Goal: Information Seeking & Learning: Learn about a topic

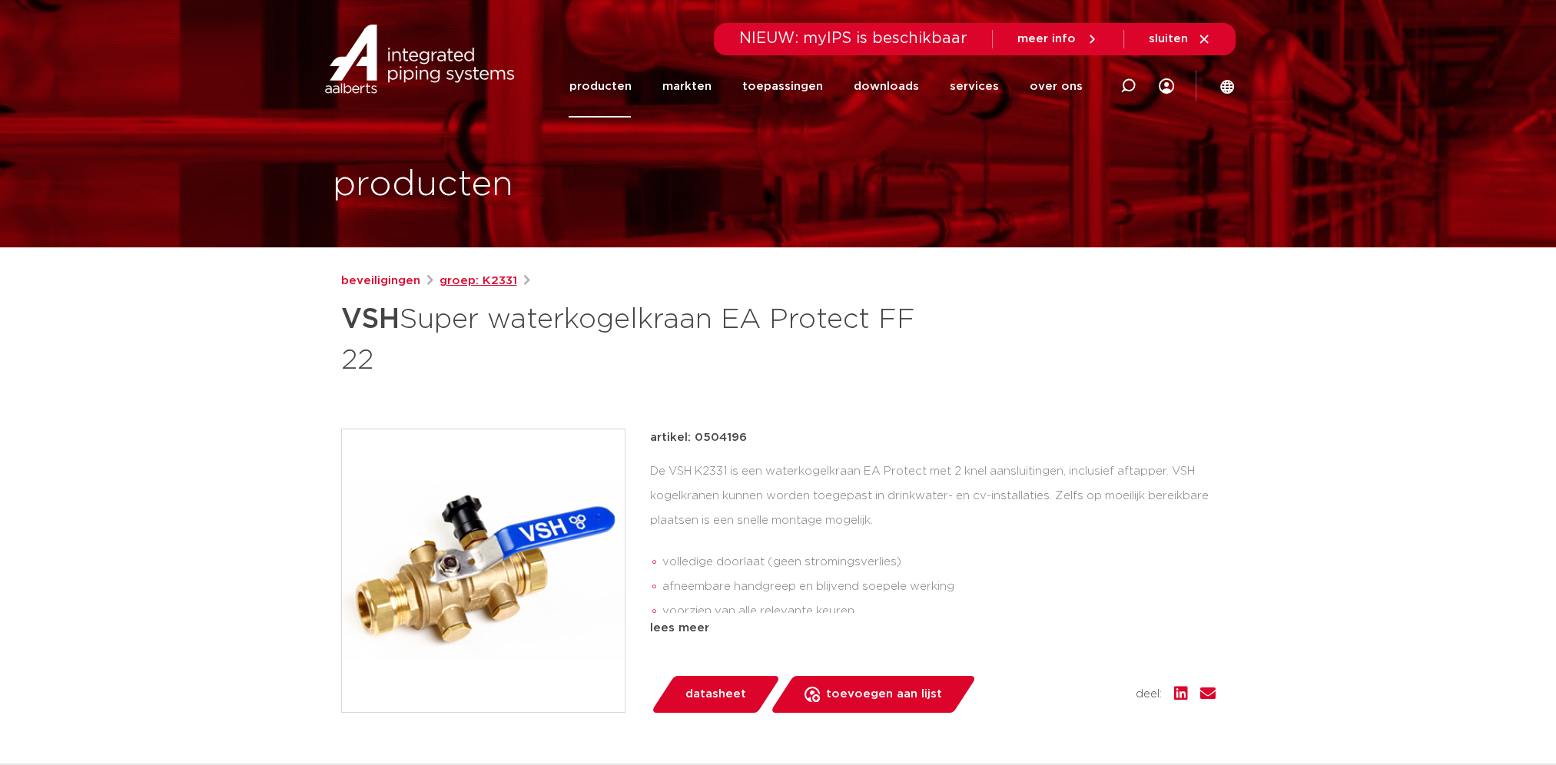
click at [472, 280] on link "groep: K2331" at bounding box center [478, 281] width 78 height 18
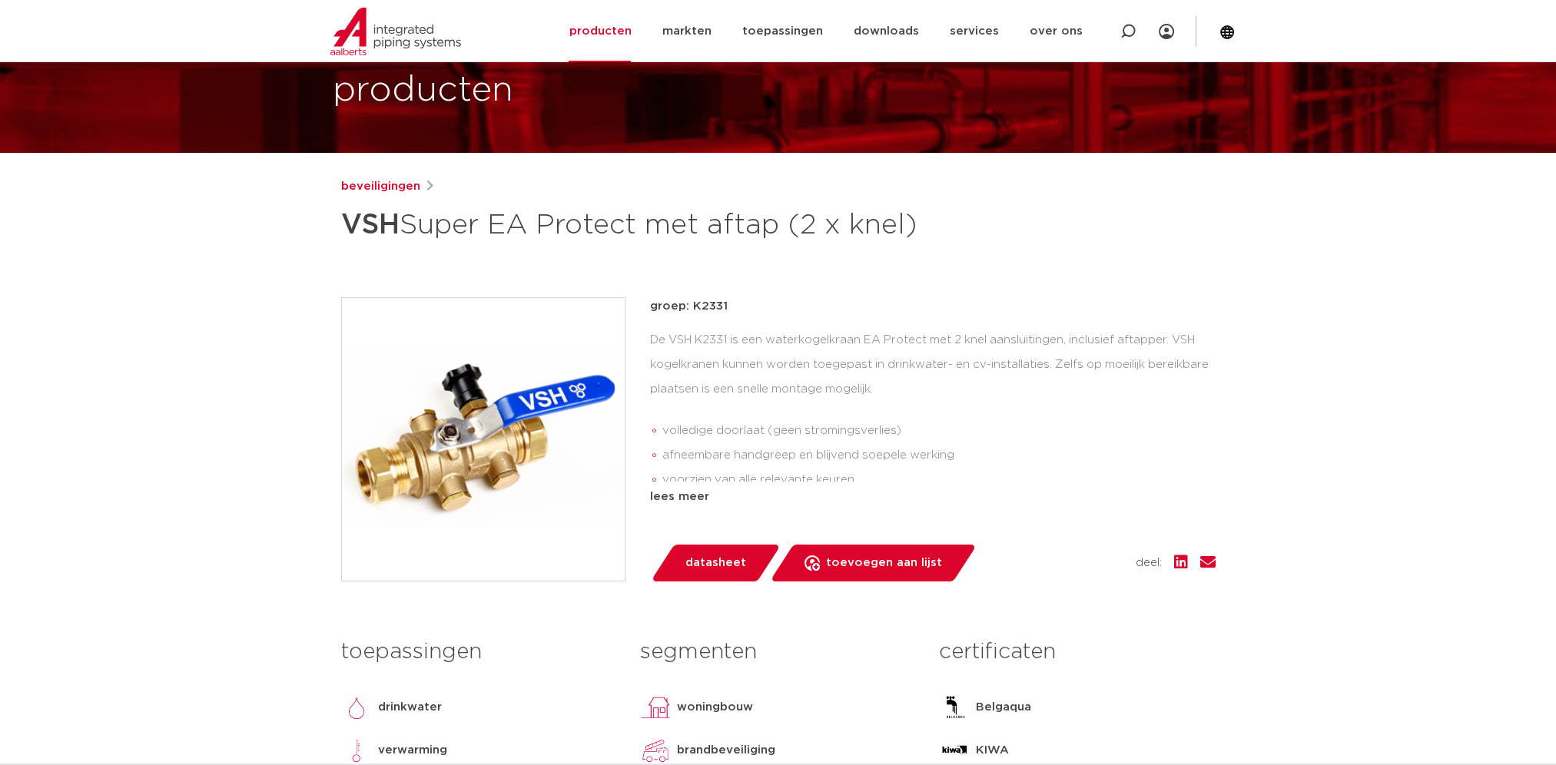
scroll to position [77, 0]
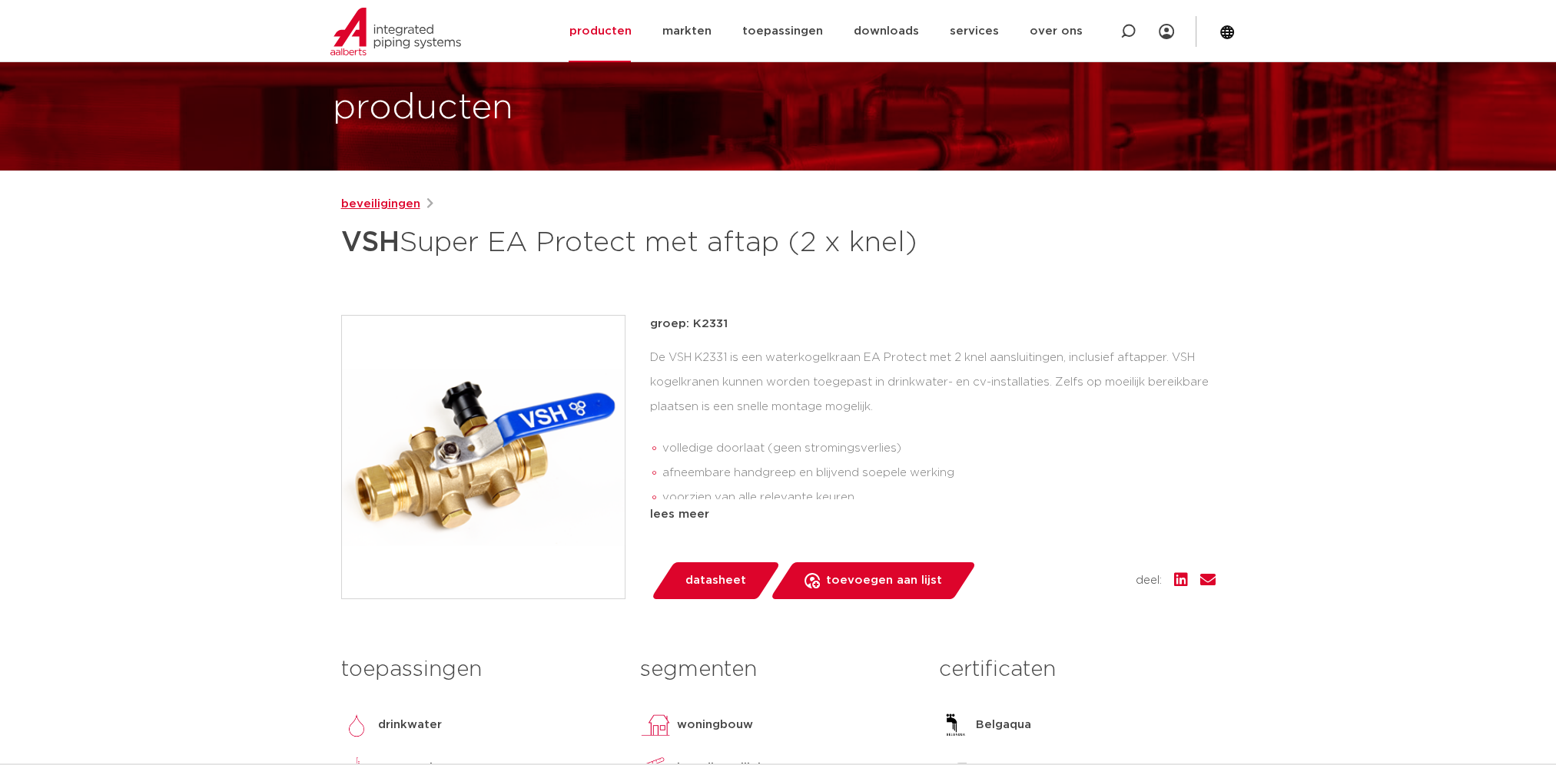
click at [402, 196] on link "beveiligingen" at bounding box center [380, 204] width 79 height 18
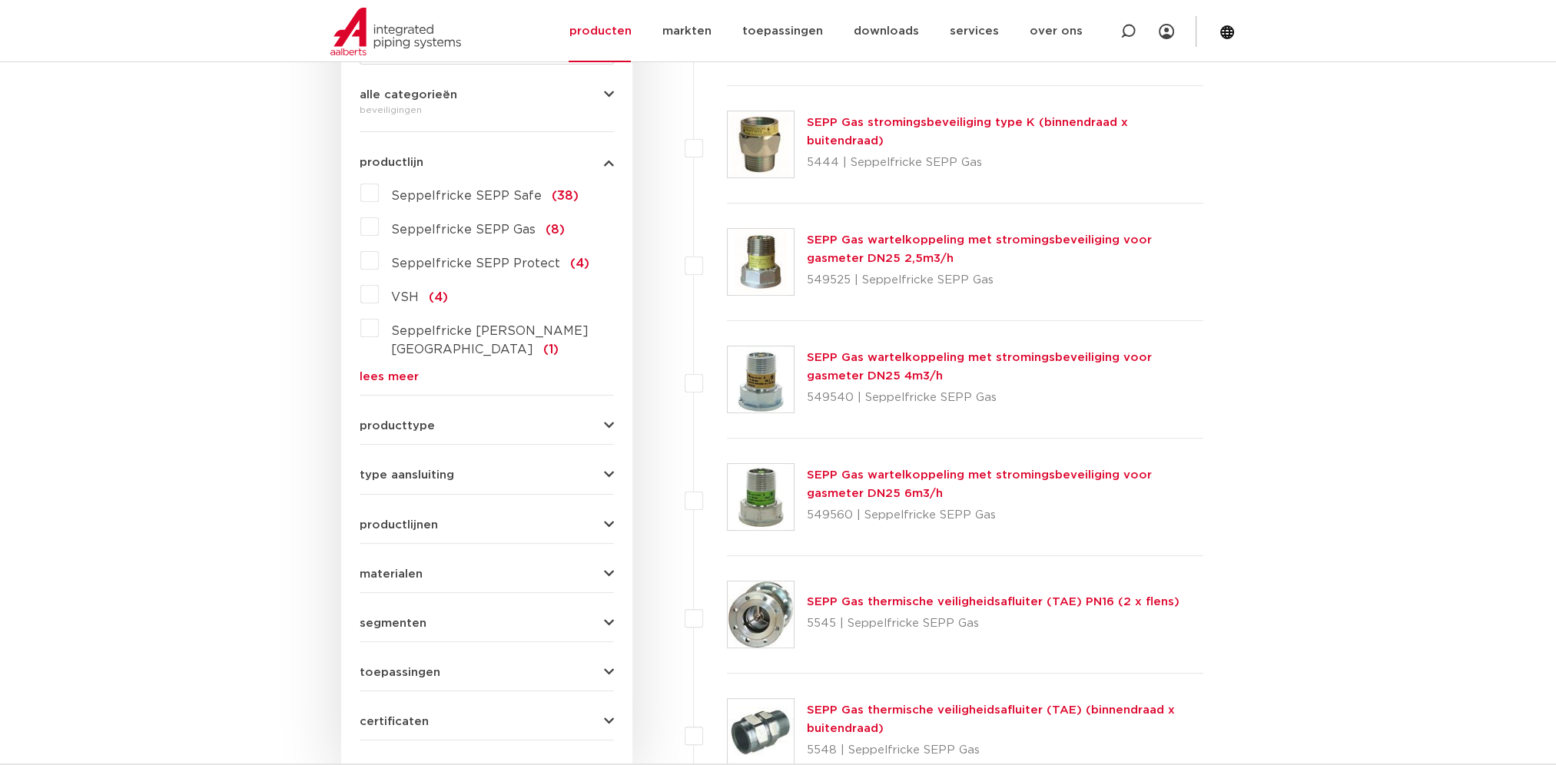
scroll to position [356, 0]
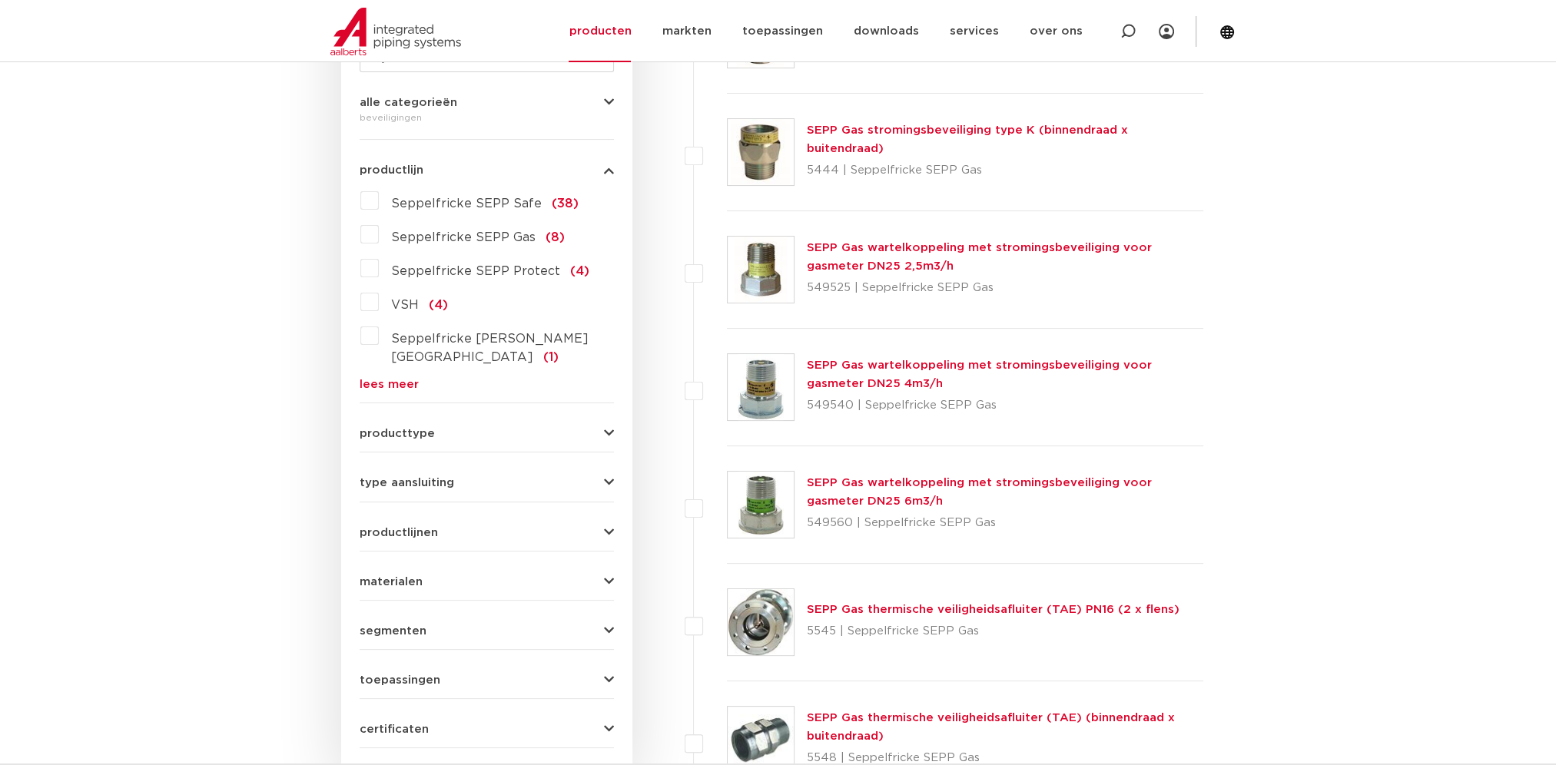
click at [403, 428] on span "producttype" at bounding box center [397, 434] width 75 height 12
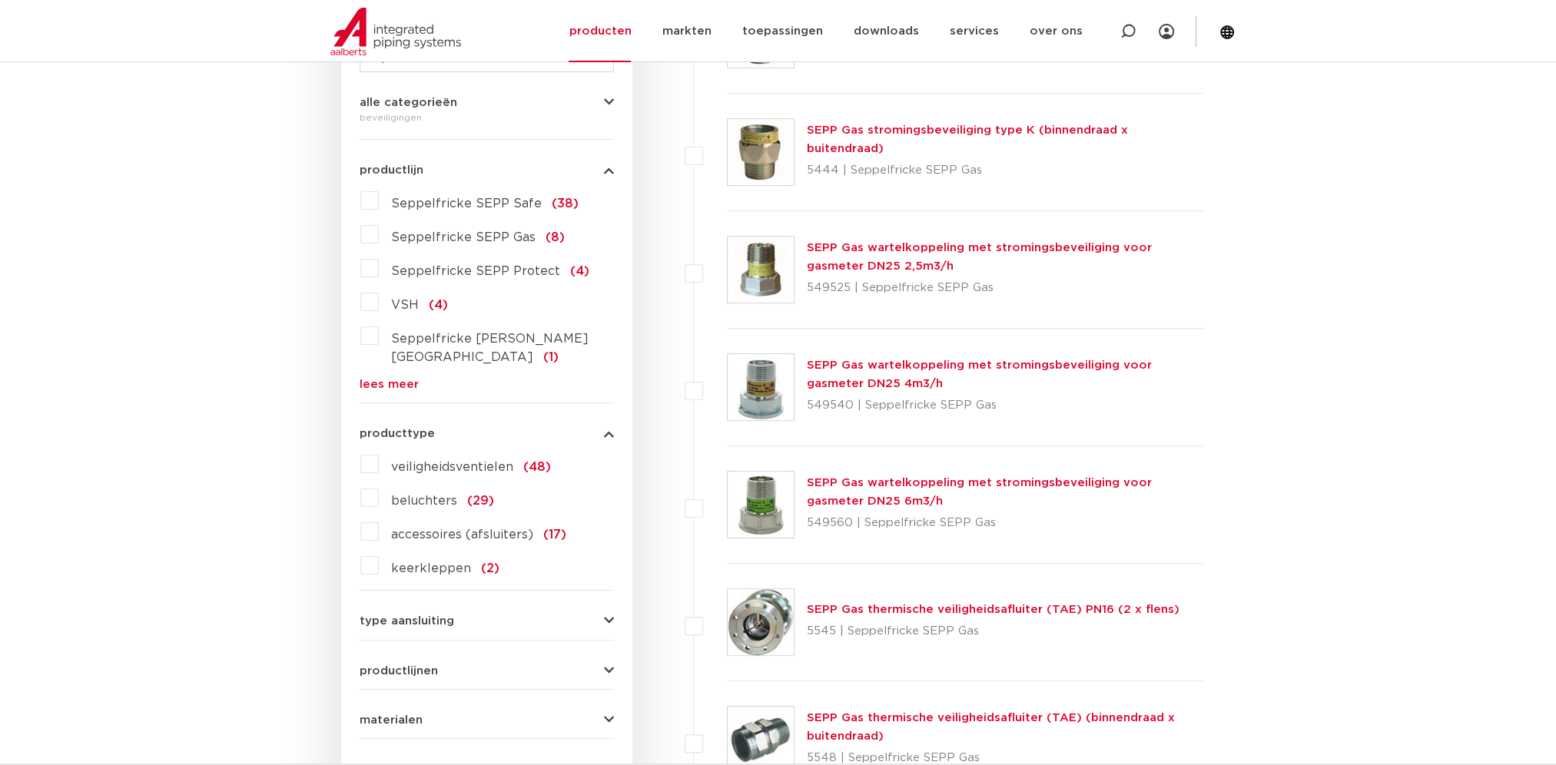
click at [381, 553] on label "keerkleppen (2)" at bounding box center [439, 565] width 121 height 25
click at [0, 0] on input "keerkleppen (2)" at bounding box center [0, 0] width 0 height 0
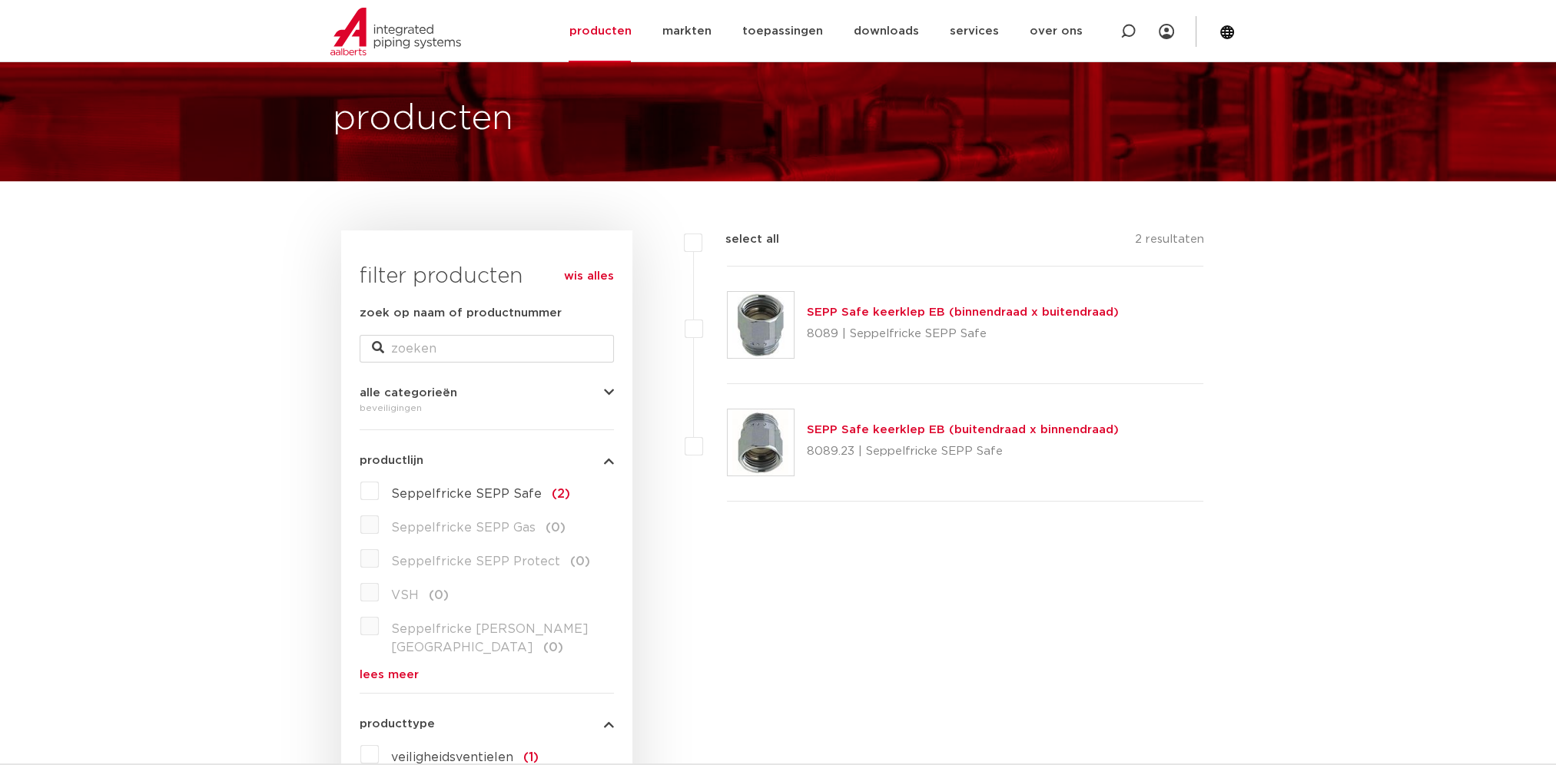
scroll to position [49, 0]
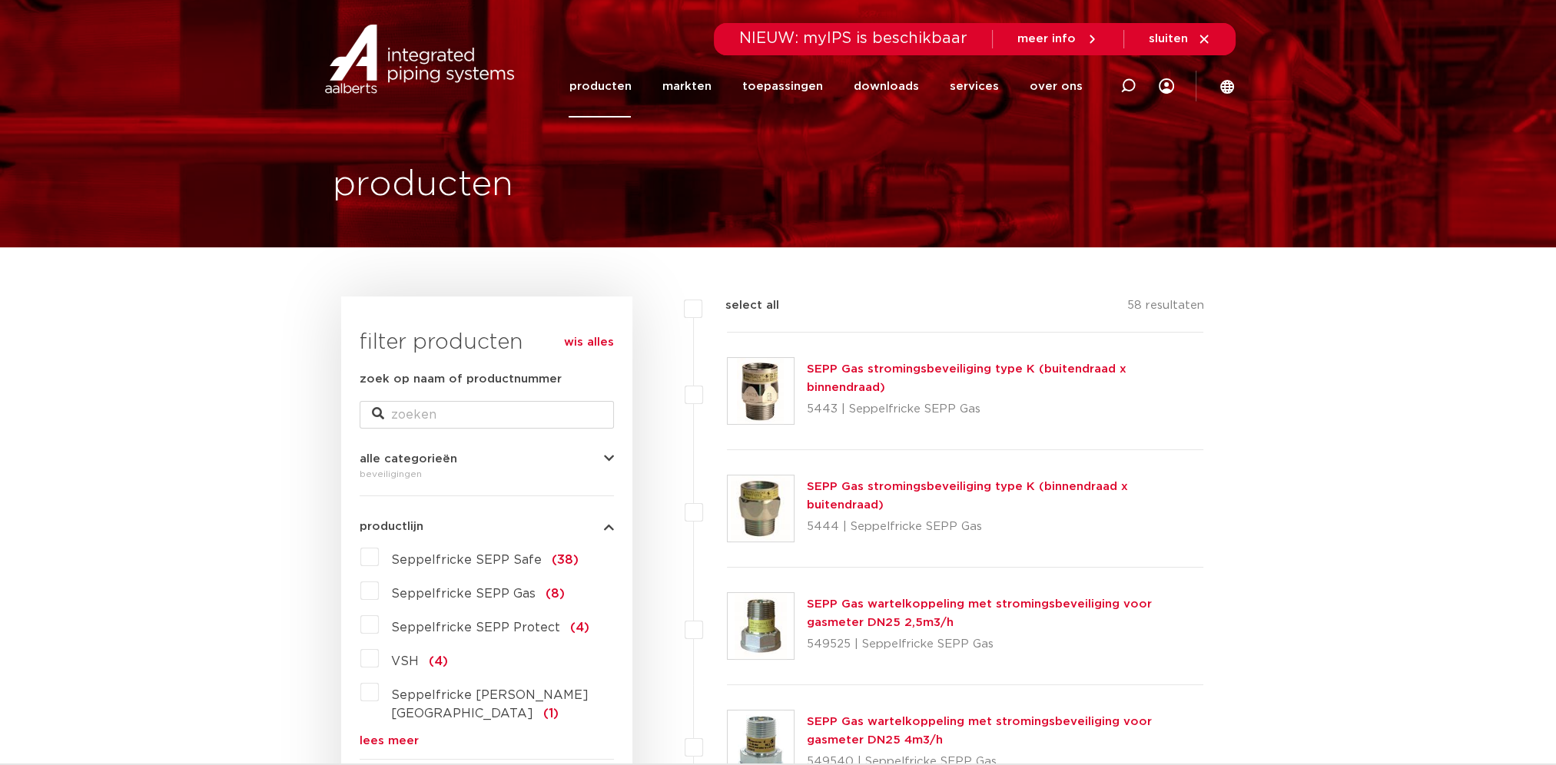
click at [616, 90] on link "producten" at bounding box center [600, 86] width 62 height 62
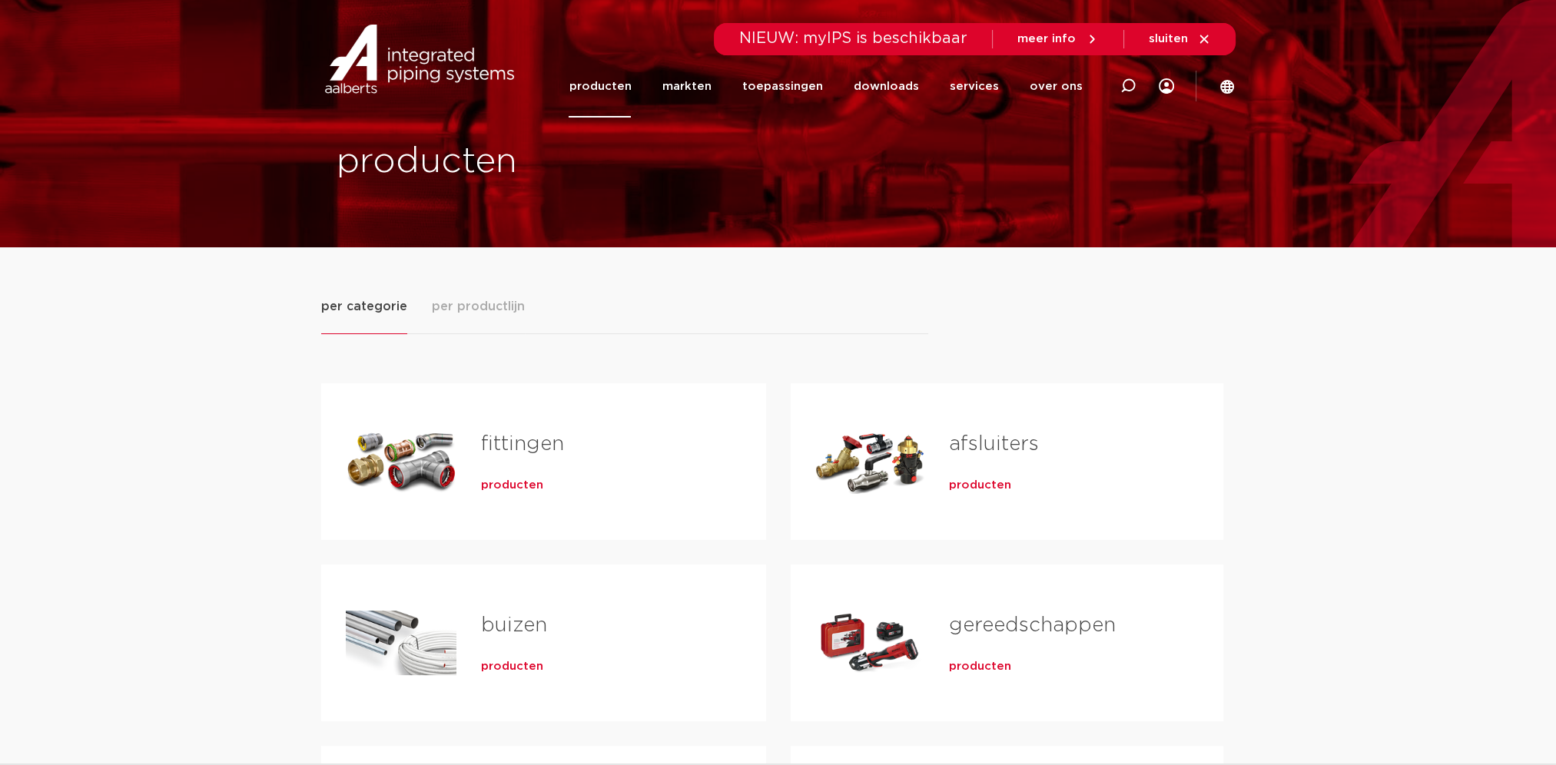
click at [976, 489] on span "producten" at bounding box center [980, 485] width 62 height 15
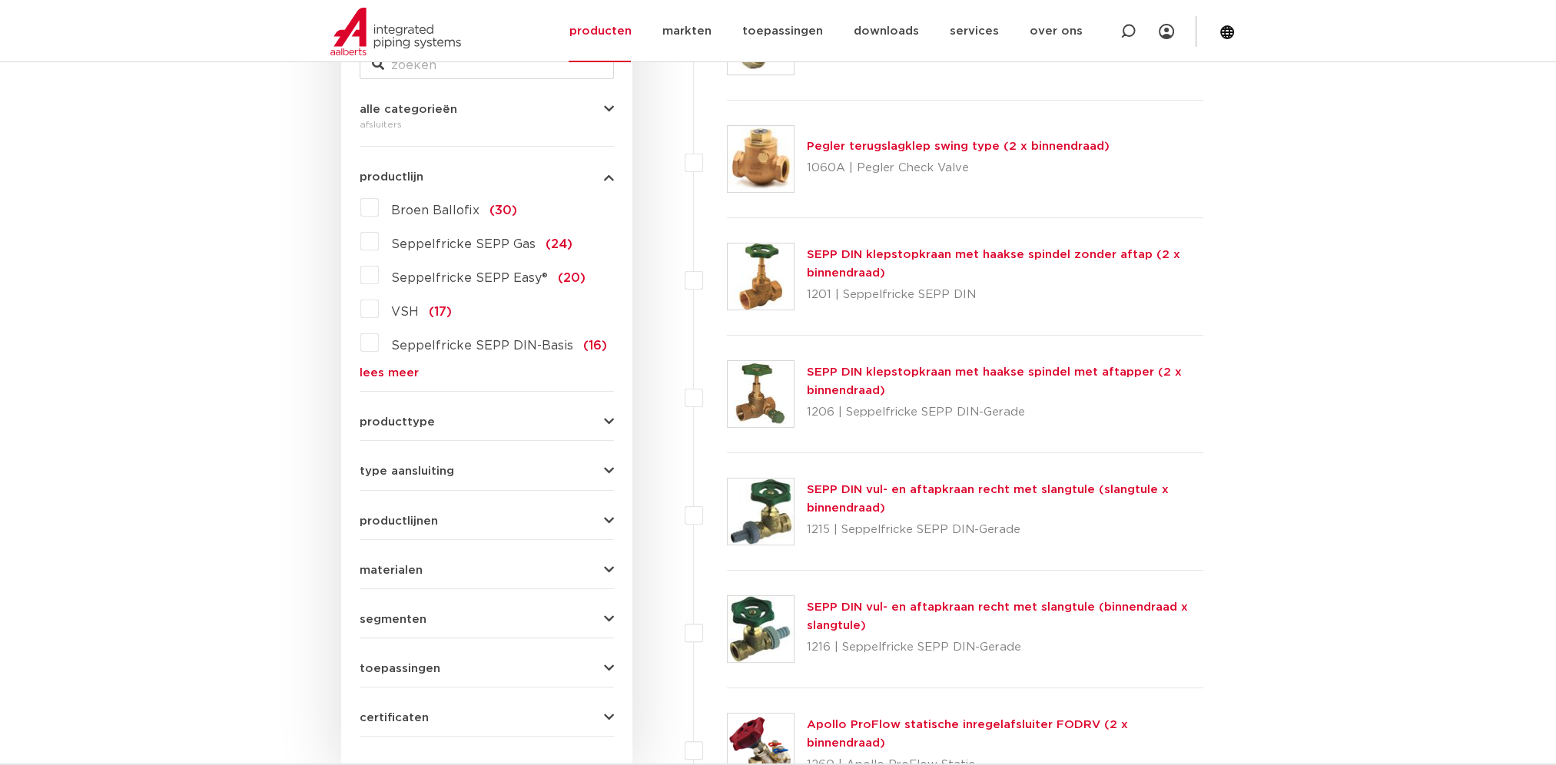
scroll to position [384, 0]
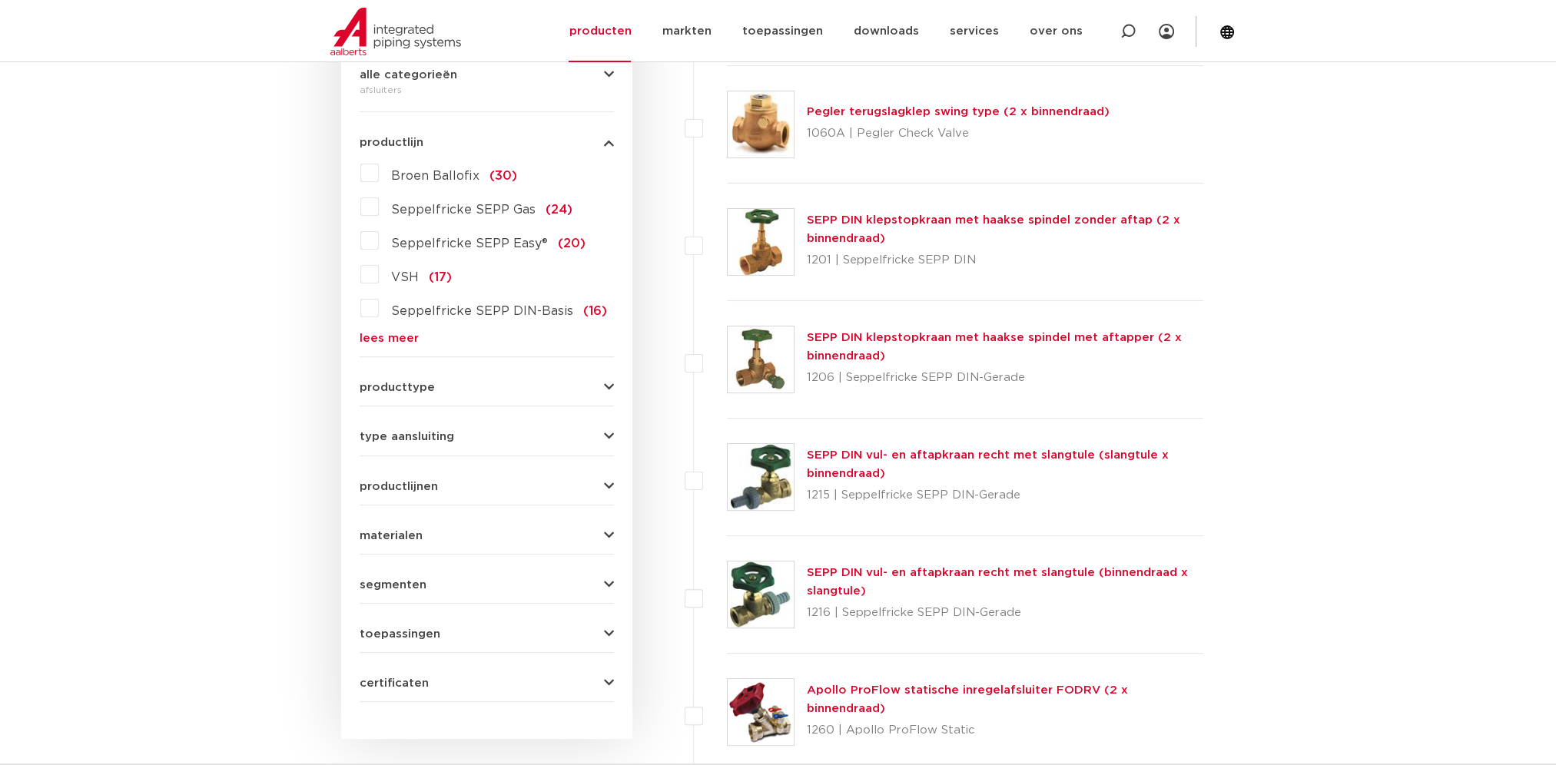
click at [366, 382] on span "producttype" at bounding box center [397, 388] width 75 height 12
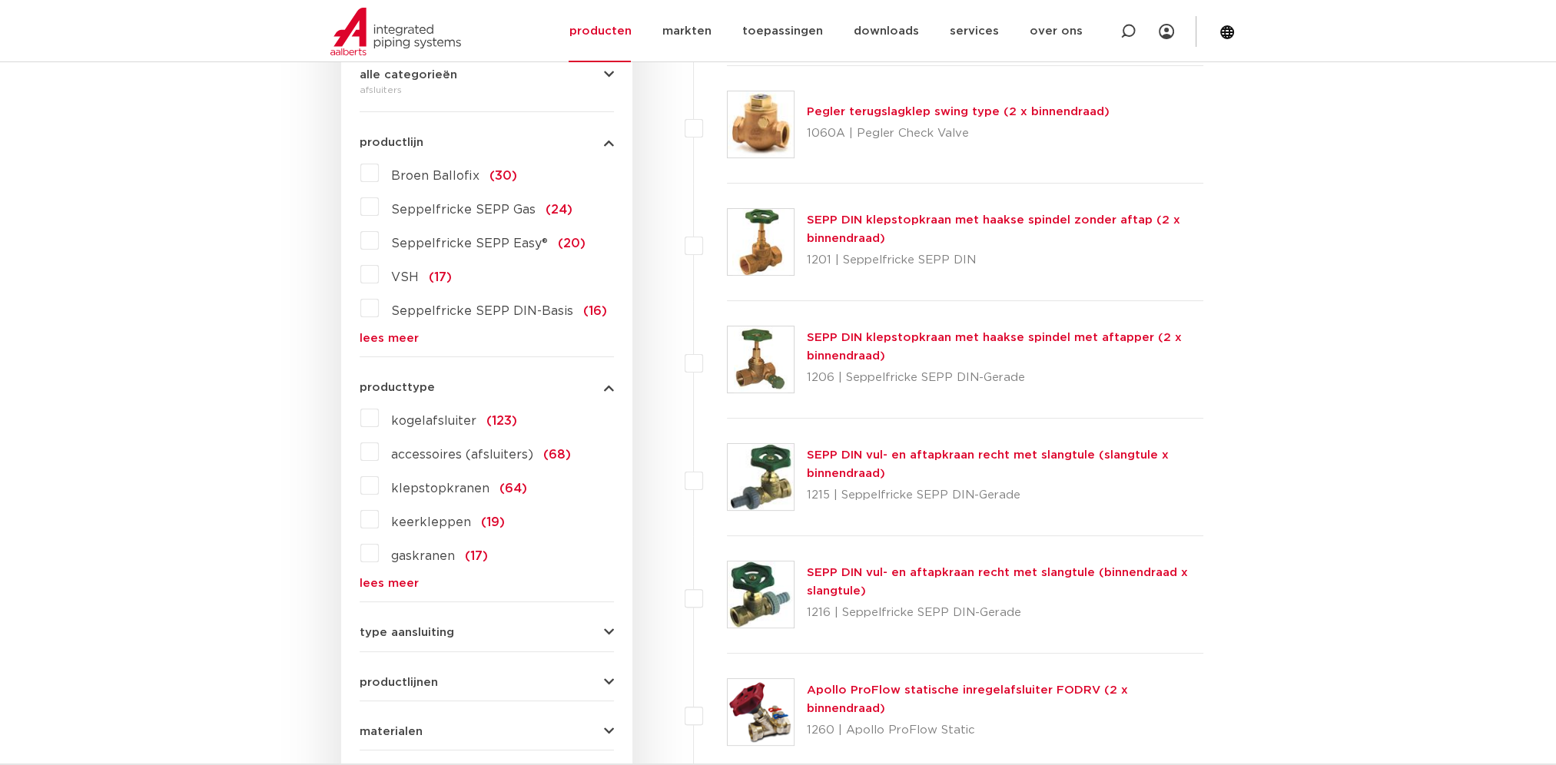
click at [387, 422] on label "kogelafsluiter (123)" at bounding box center [448, 418] width 138 height 25
click at [0, 0] on input "kogelafsluiter (123)" at bounding box center [0, 0] width 0 height 0
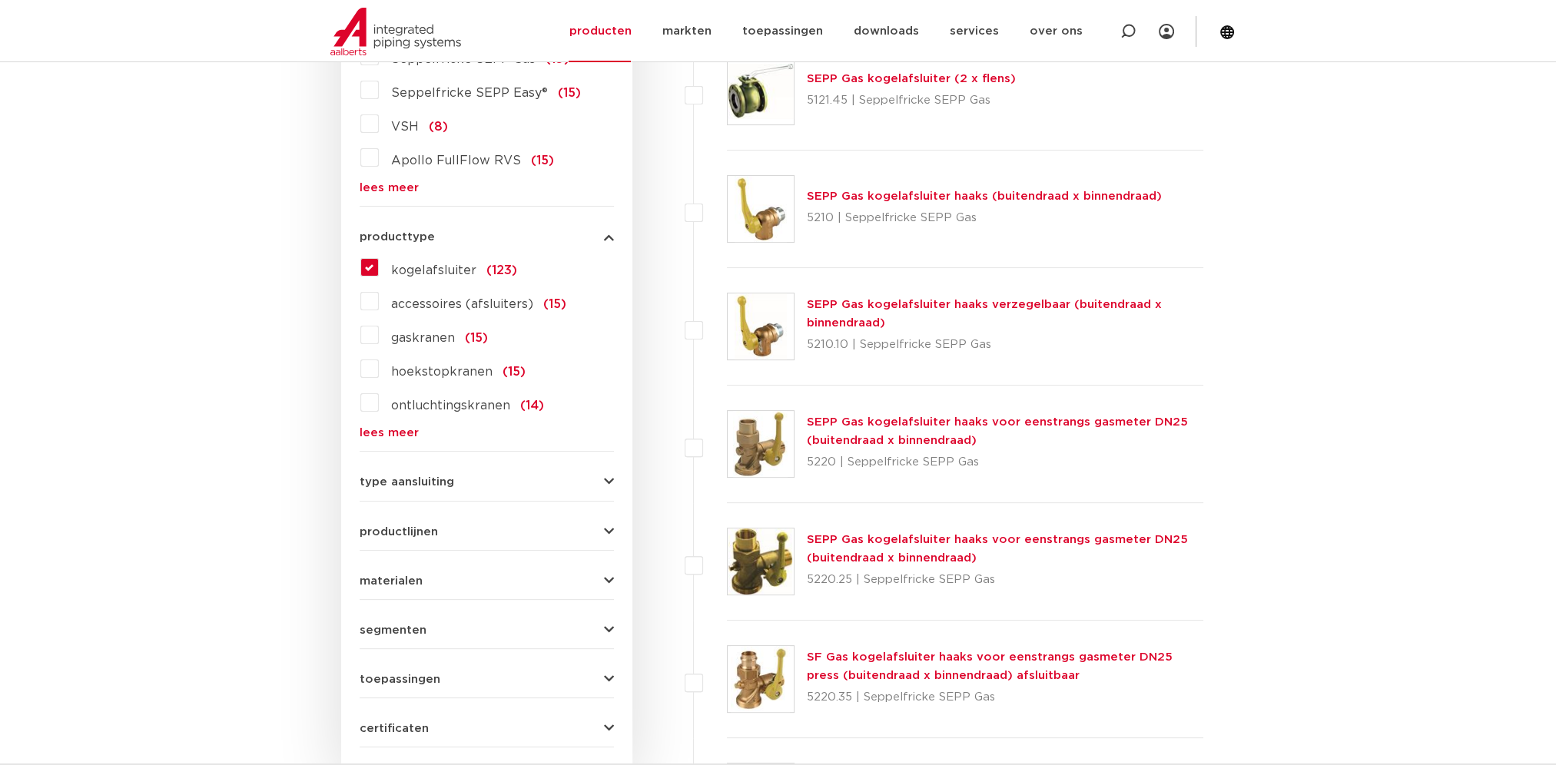
scroll to position [538, 0]
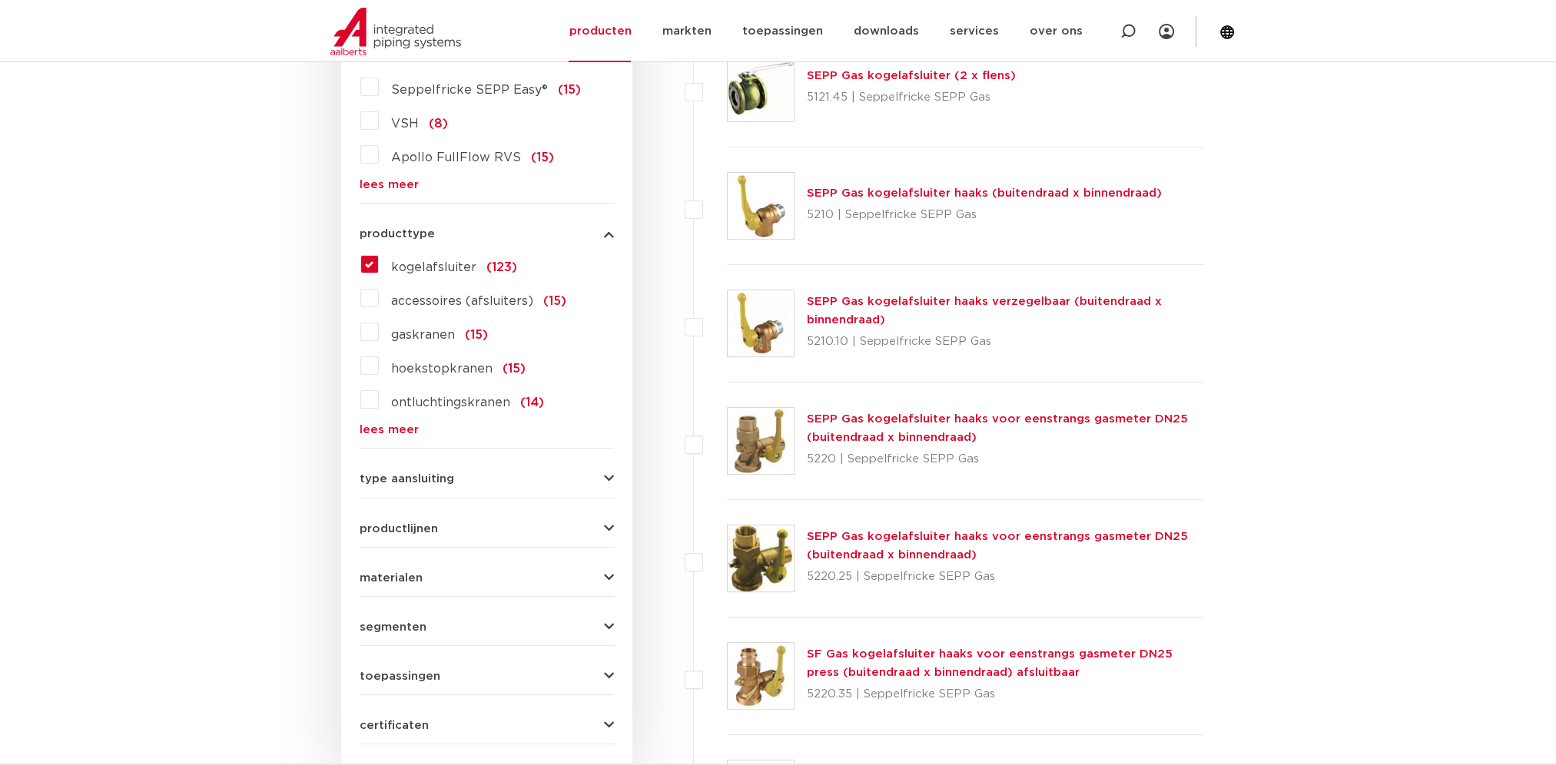
click at [381, 424] on link "lees meer" at bounding box center [487, 430] width 254 height 12
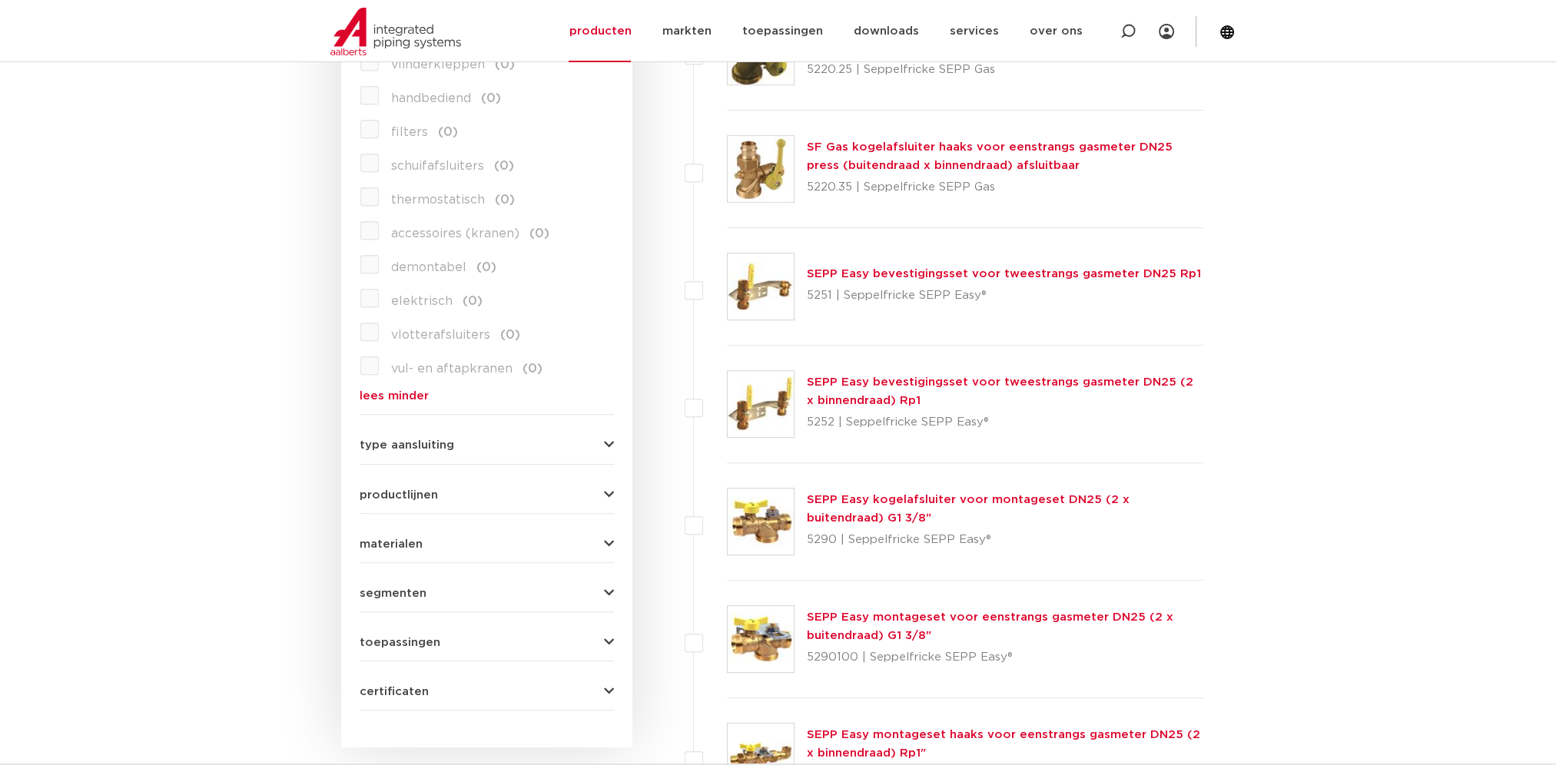
scroll to position [1076, 0]
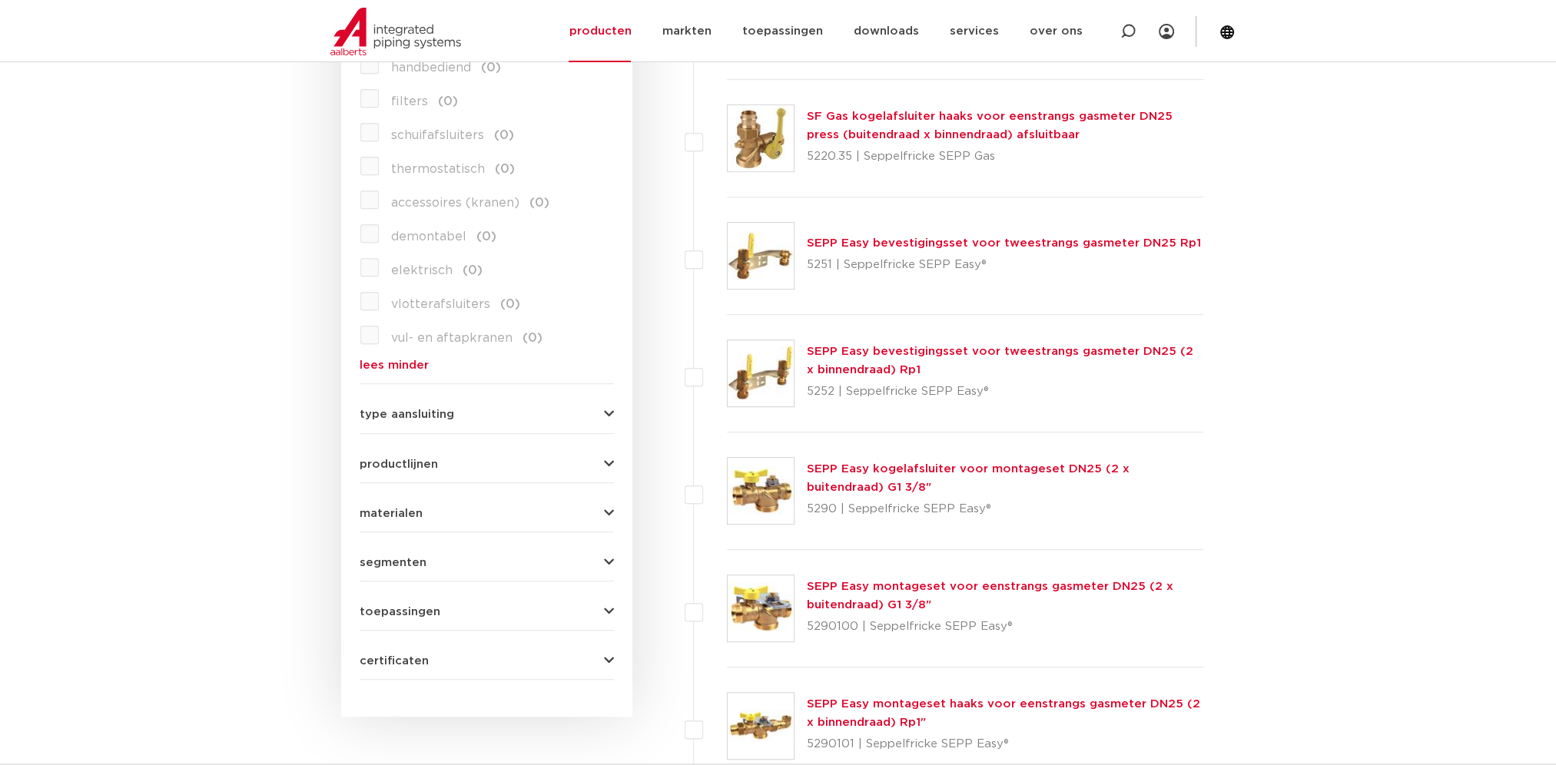
click at [408, 415] on span "type aansluiting" at bounding box center [407, 415] width 95 height 12
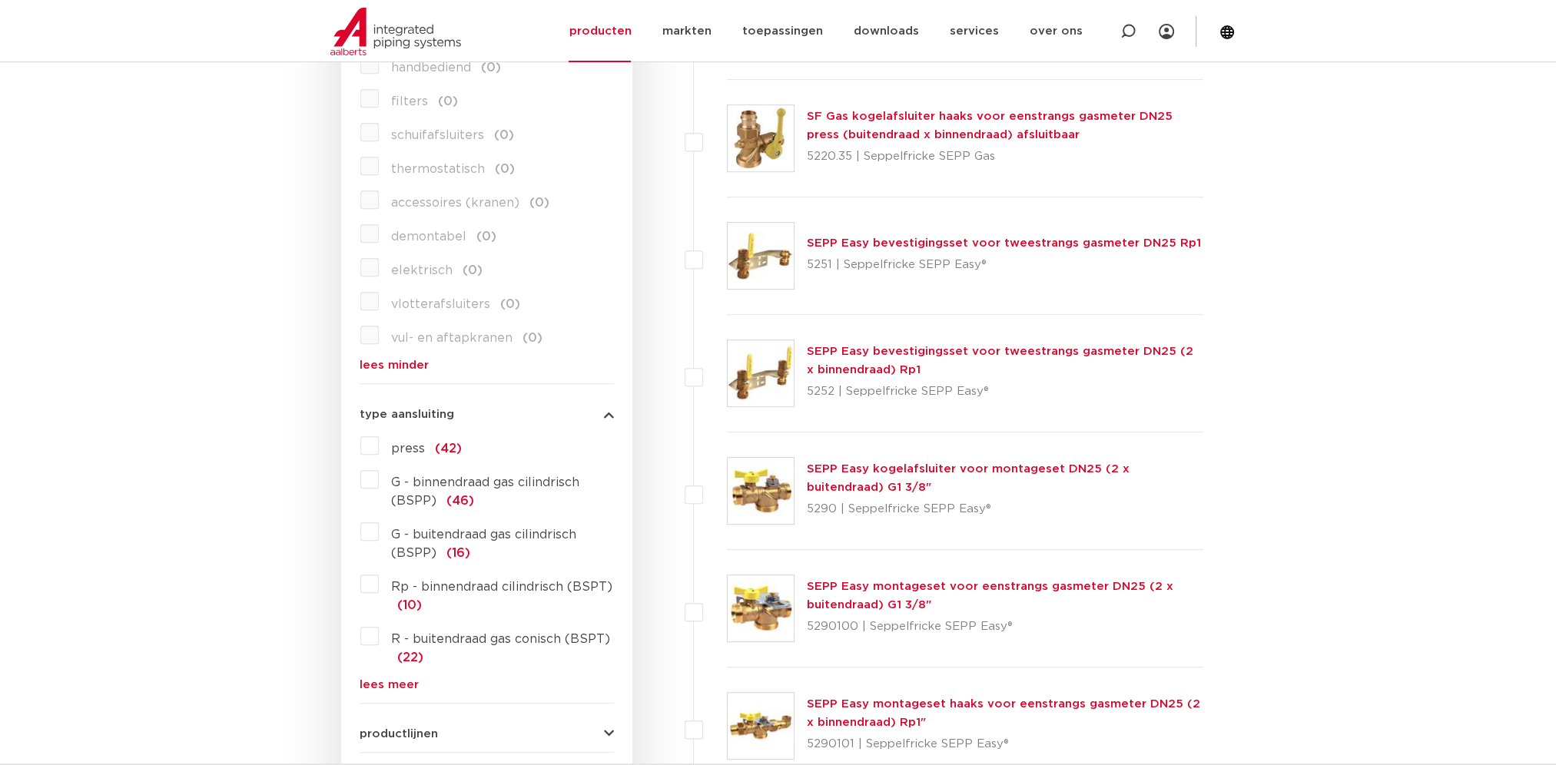
click at [379, 531] on label "G - buitendraad gas cilindrisch (BSPP) (16)" at bounding box center [496, 540] width 235 height 43
click at [0, 0] on input "G - buitendraad gas cilindrisch (BSPP) (16)" at bounding box center [0, 0] width 0 height 0
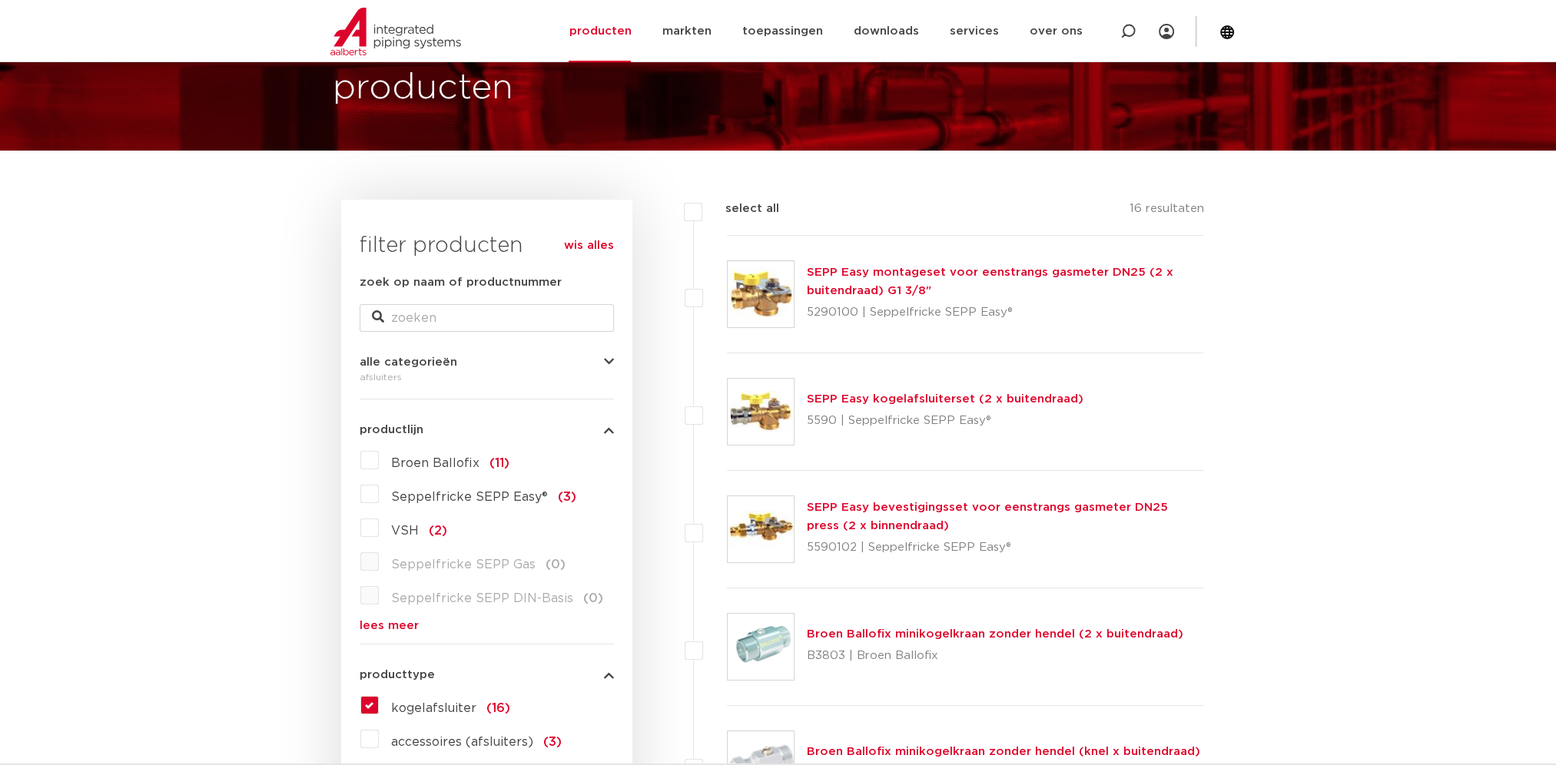
scroll to position [64, 0]
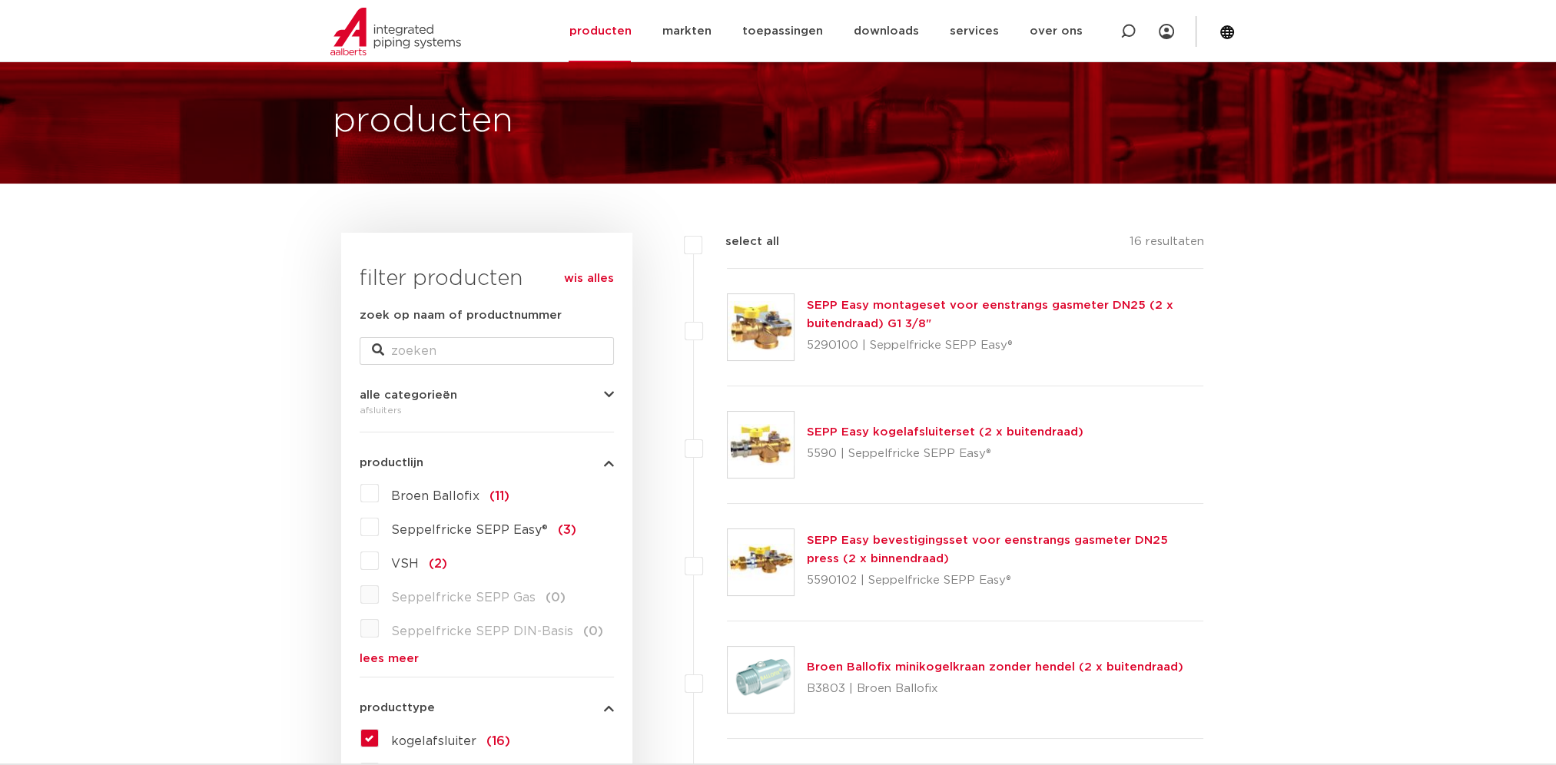
drag, startPoint x: 601, startPoint y: 281, endPoint x: 594, endPoint y: 289, distance: 10.3
click at [601, 281] on link "wis alles" at bounding box center [589, 279] width 50 height 18
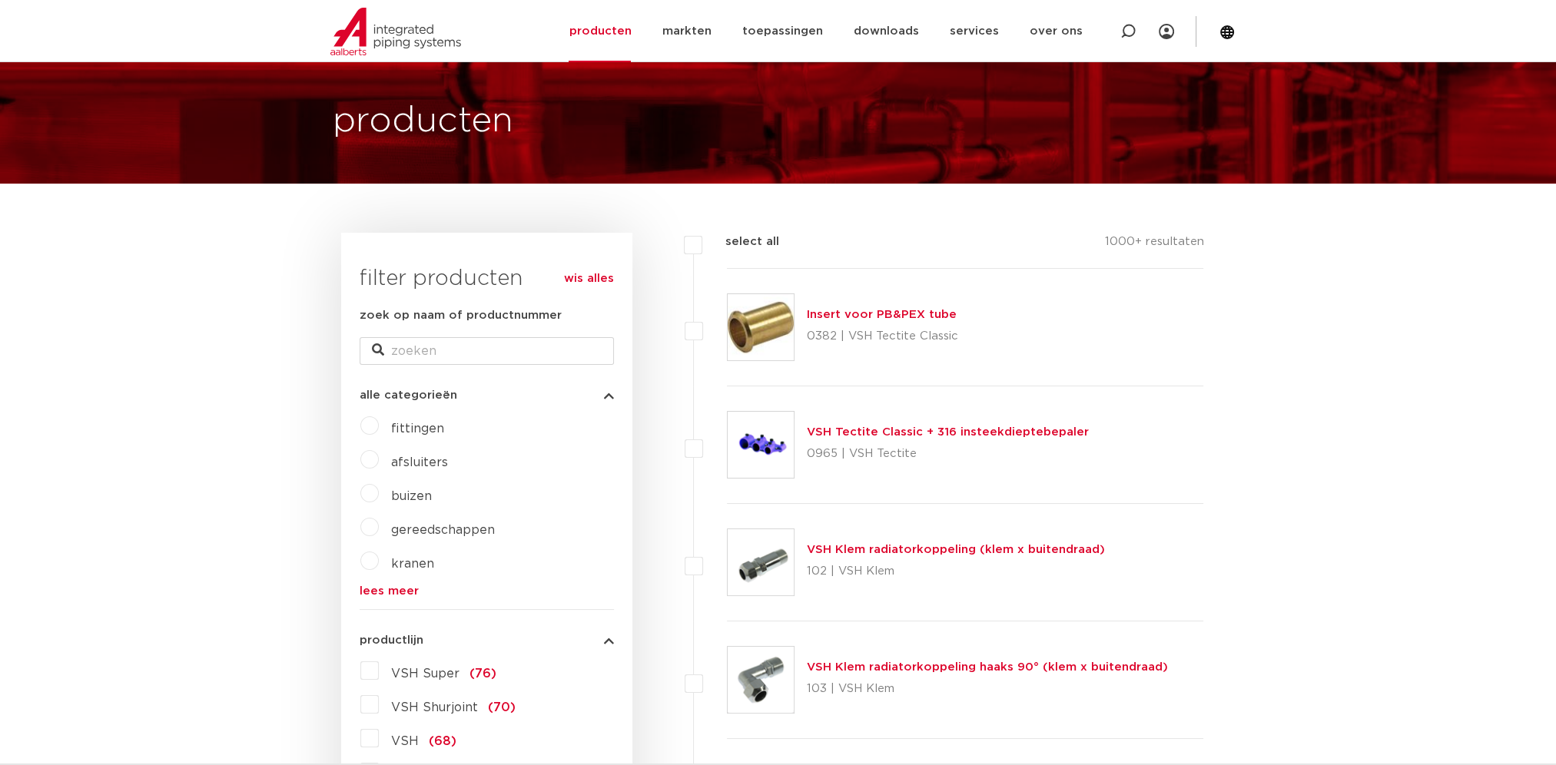
scroll to position [64, 0]
click at [399, 592] on link "lees meer" at bounding box center [487, 591] width 254 height 12
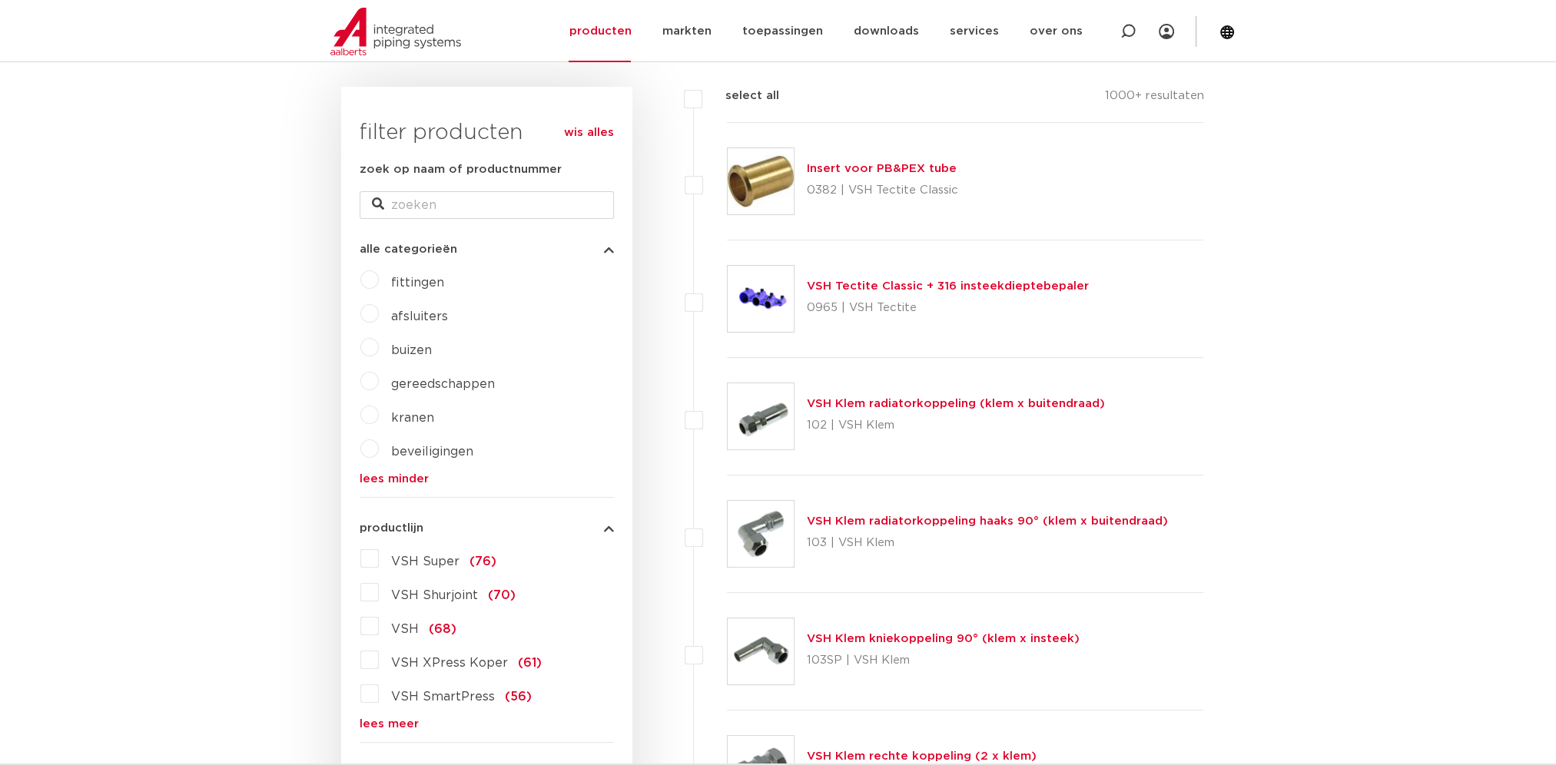
scroll to position [217, 0]
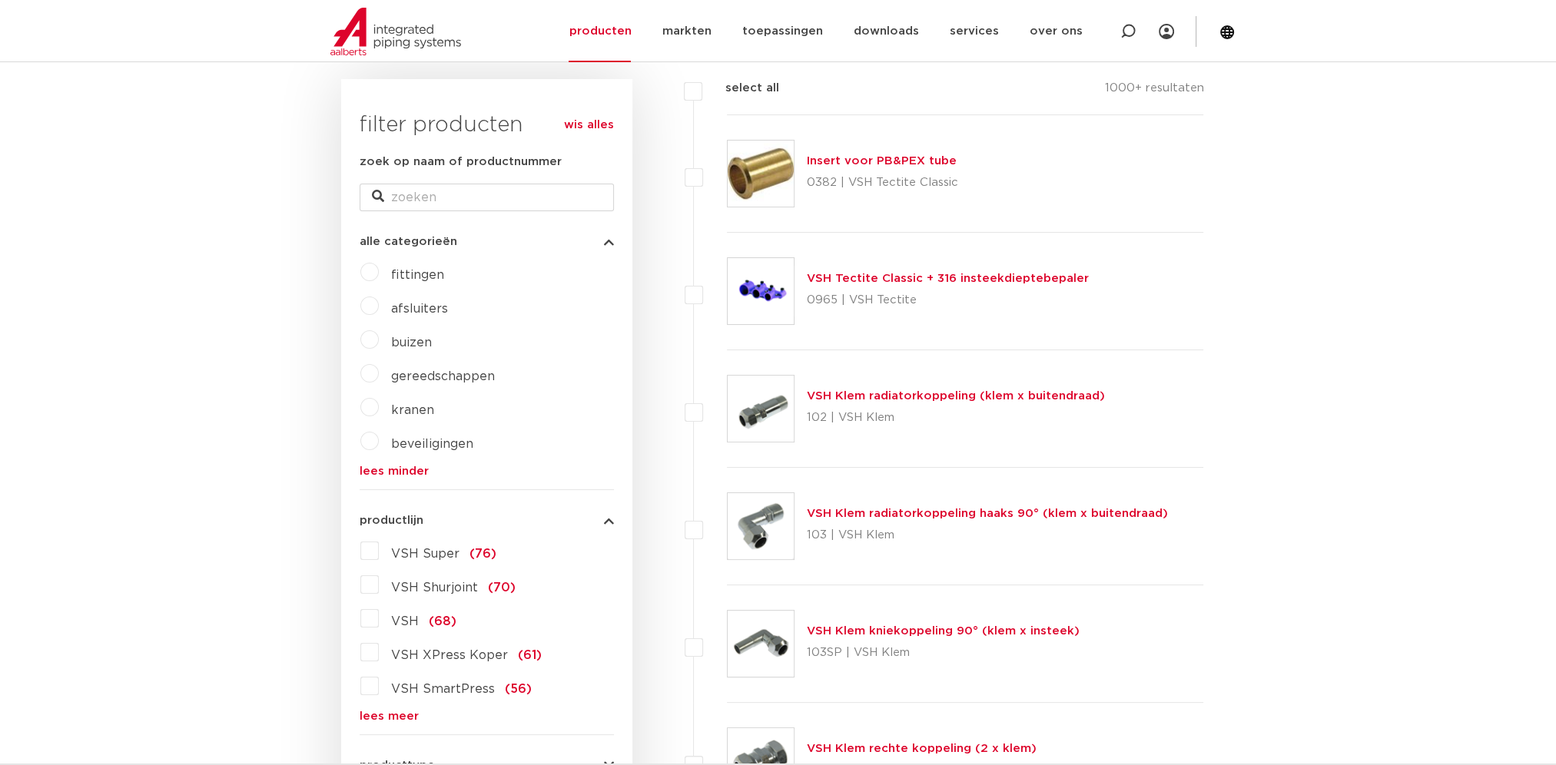
click at [445, 444] on span "beveiligingen" at bounding box center [432, 444] width 82 height 12
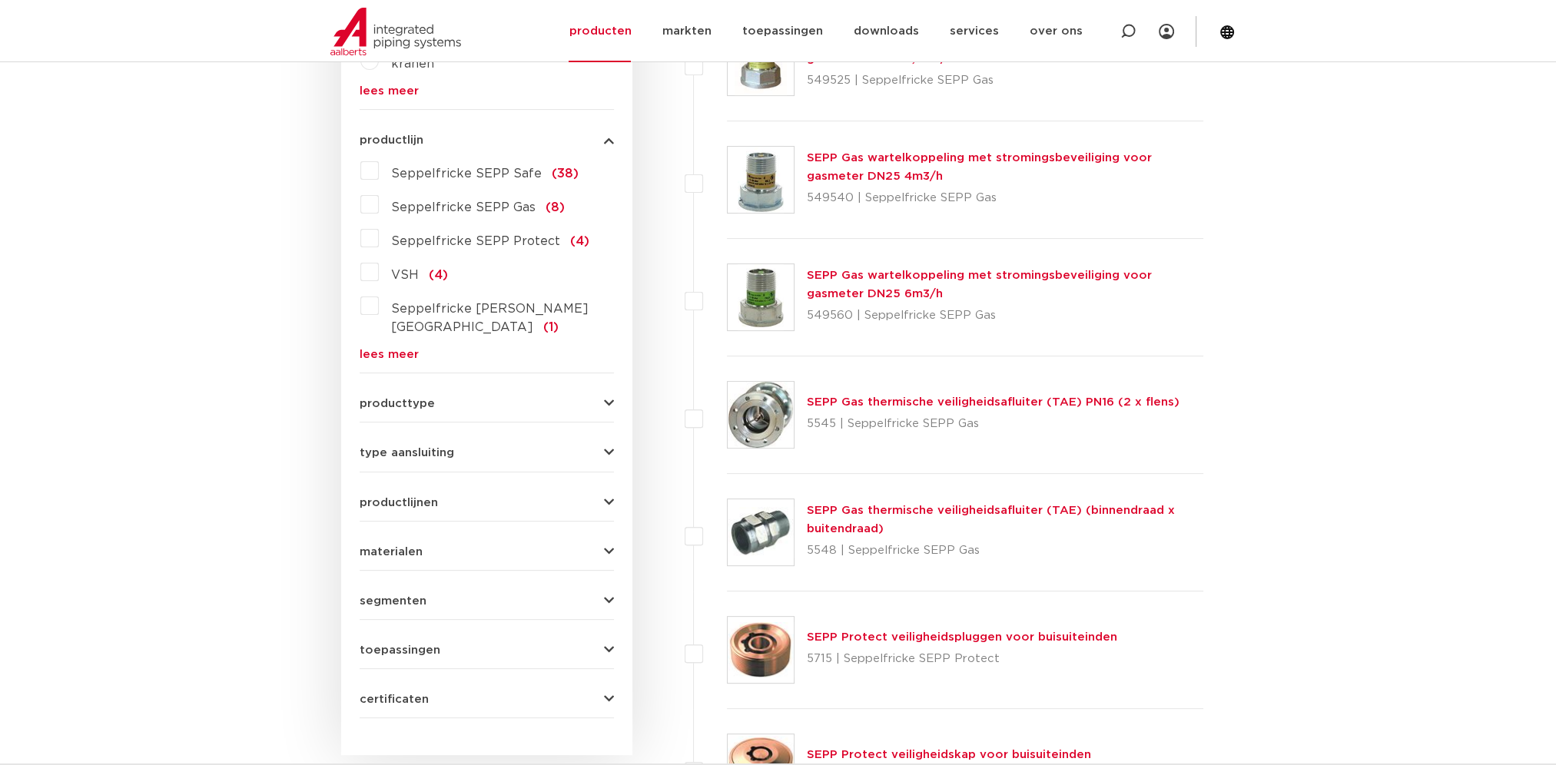
scroll to position [538, 0]
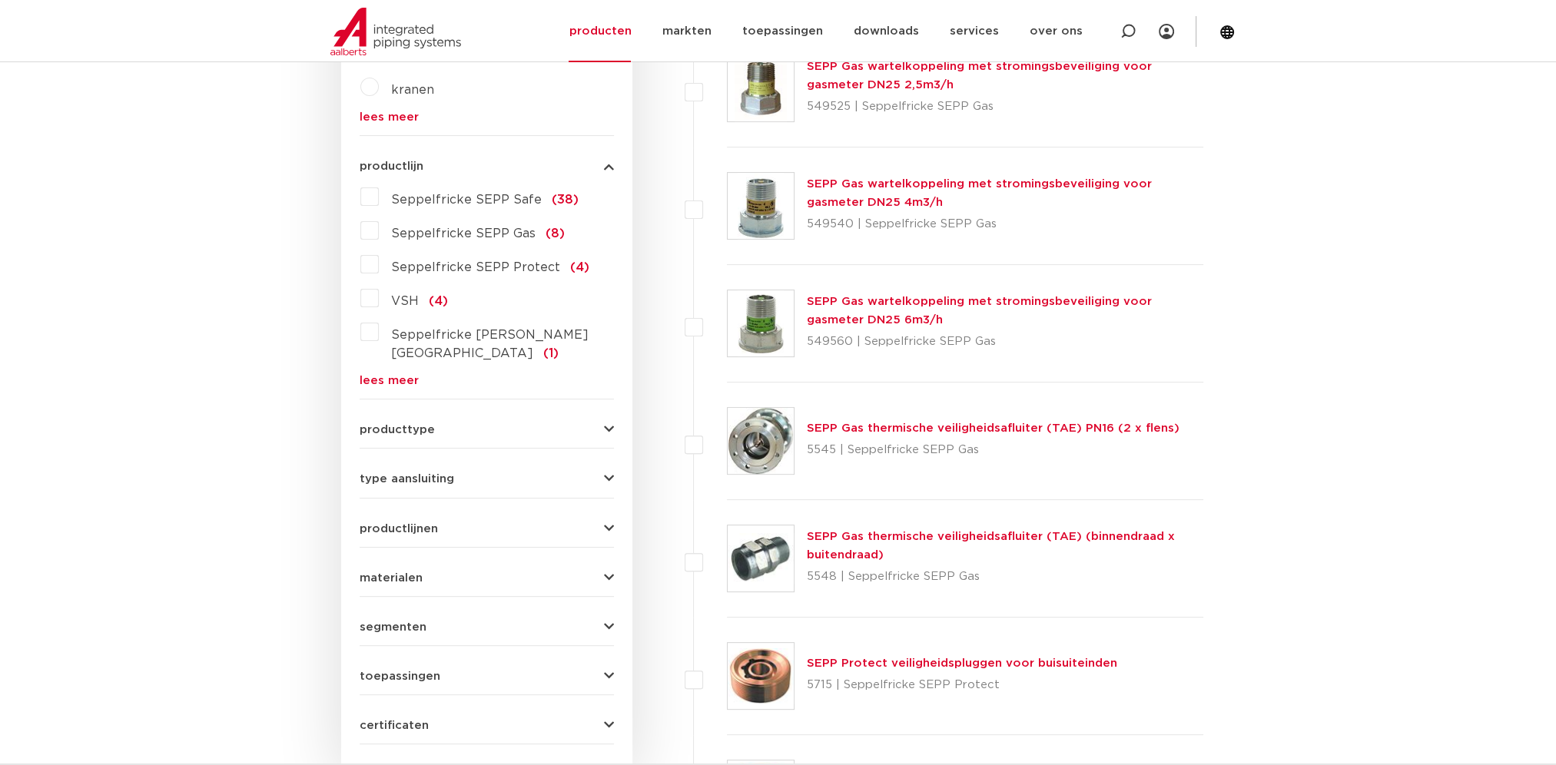
click at [430, 424] on span "producttype" at bounding box center [397, 430] width 75 height 12
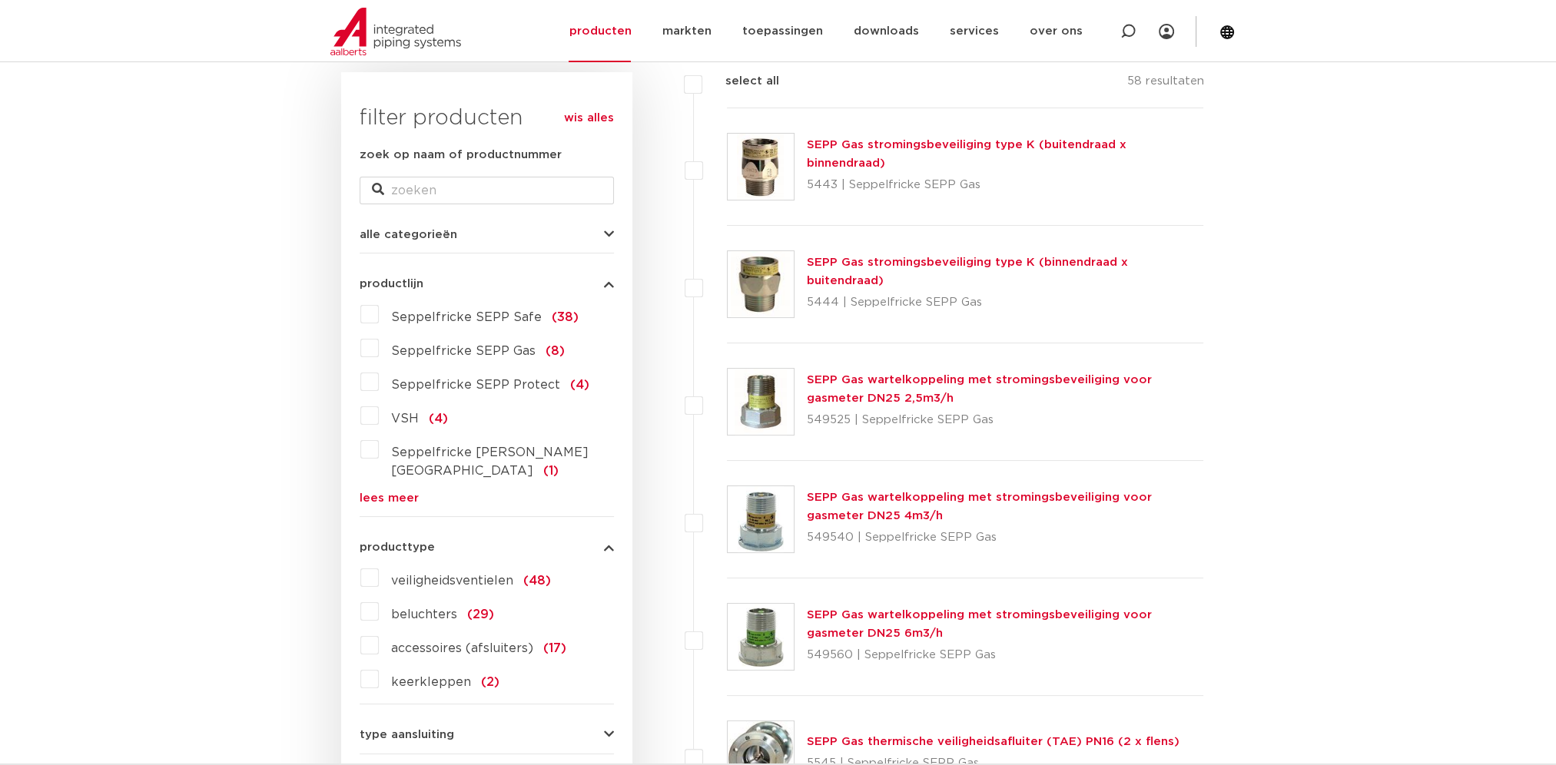
scroll to position [218, 0]
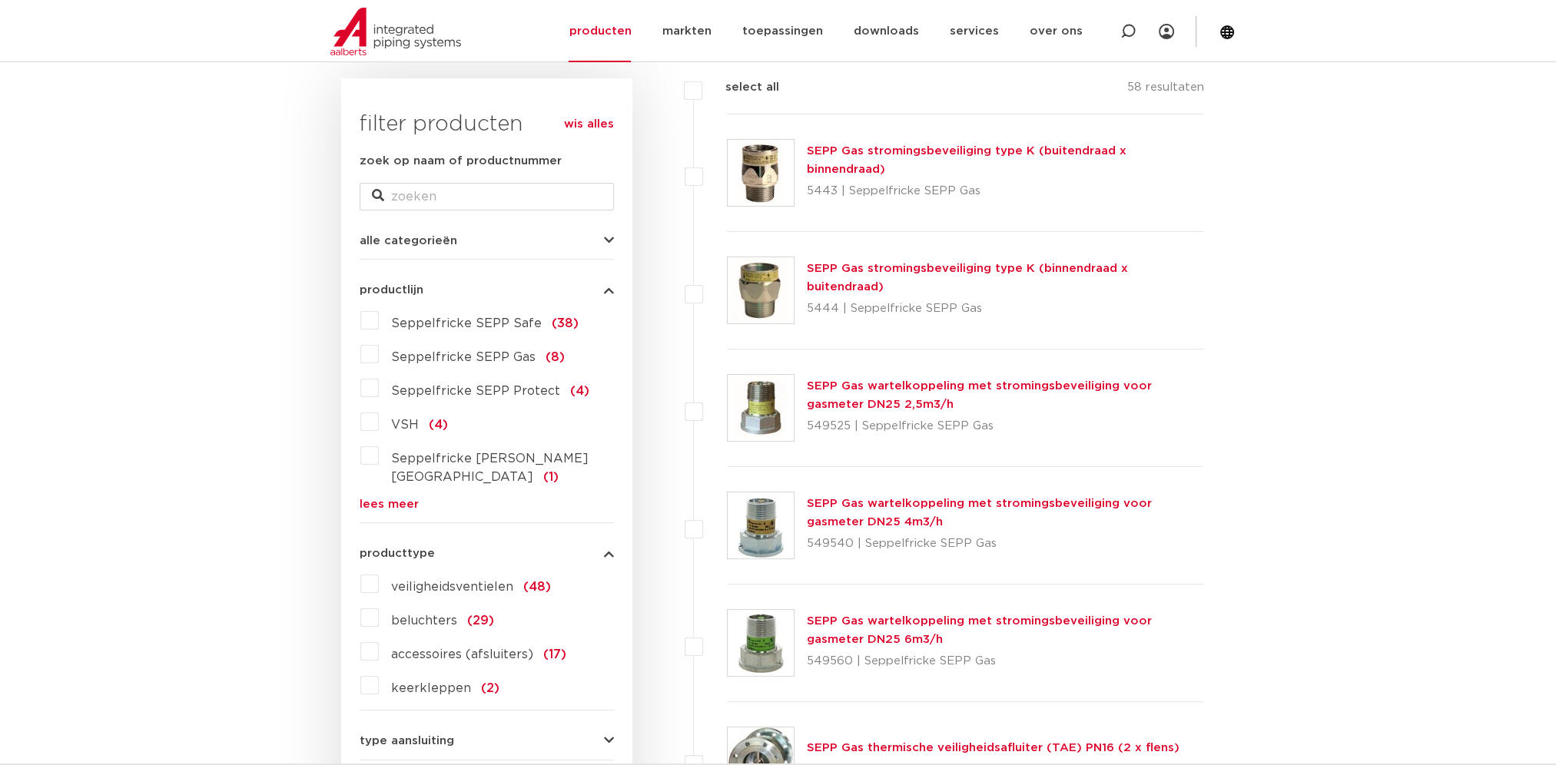
click at [590, 131] on link "wis alles" at bounding box center [589, 124] width 50 height 18
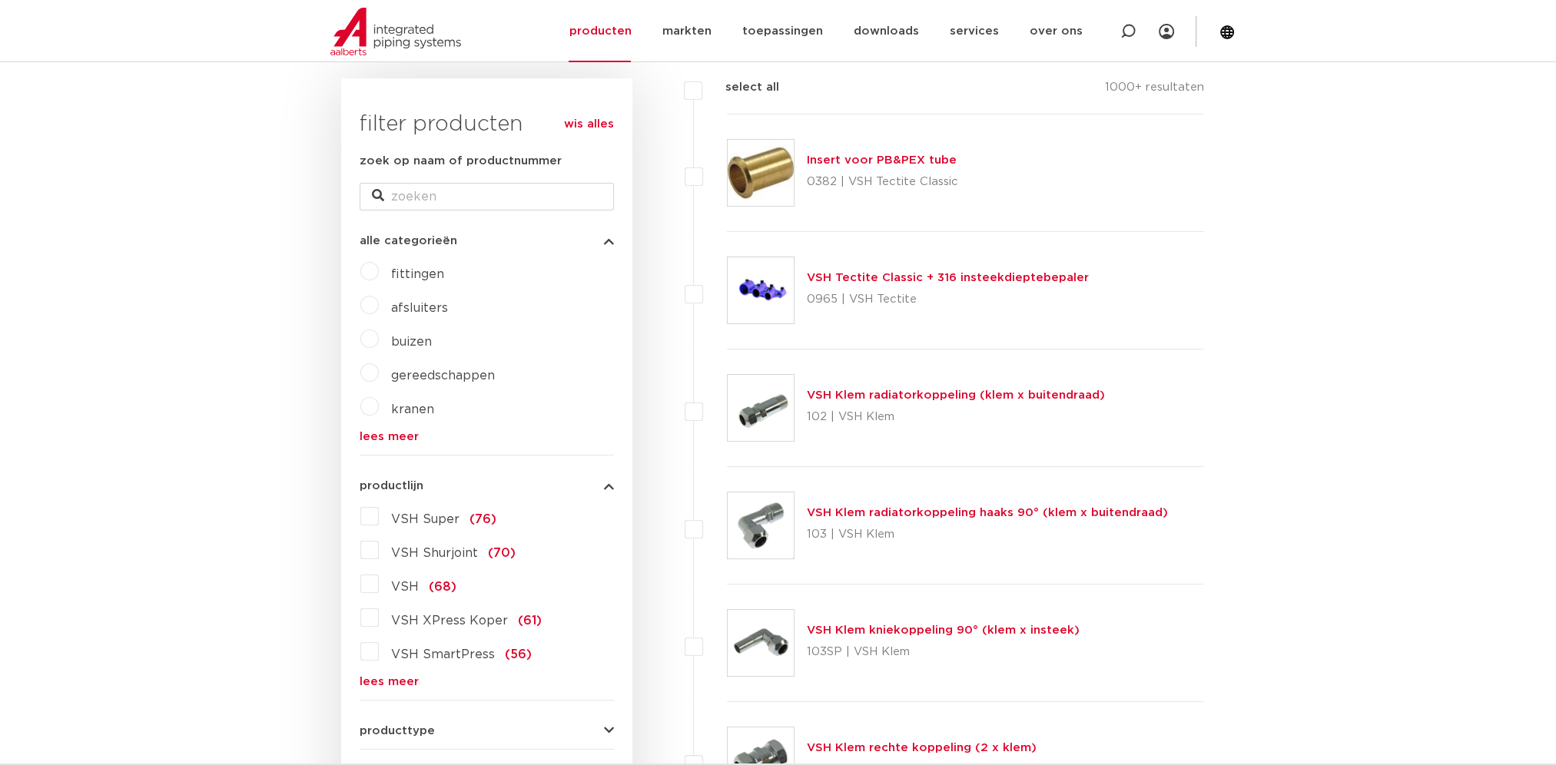
click at [391, 439] on link "lees meer" at bounding box center [487, 437] width 254 height 12
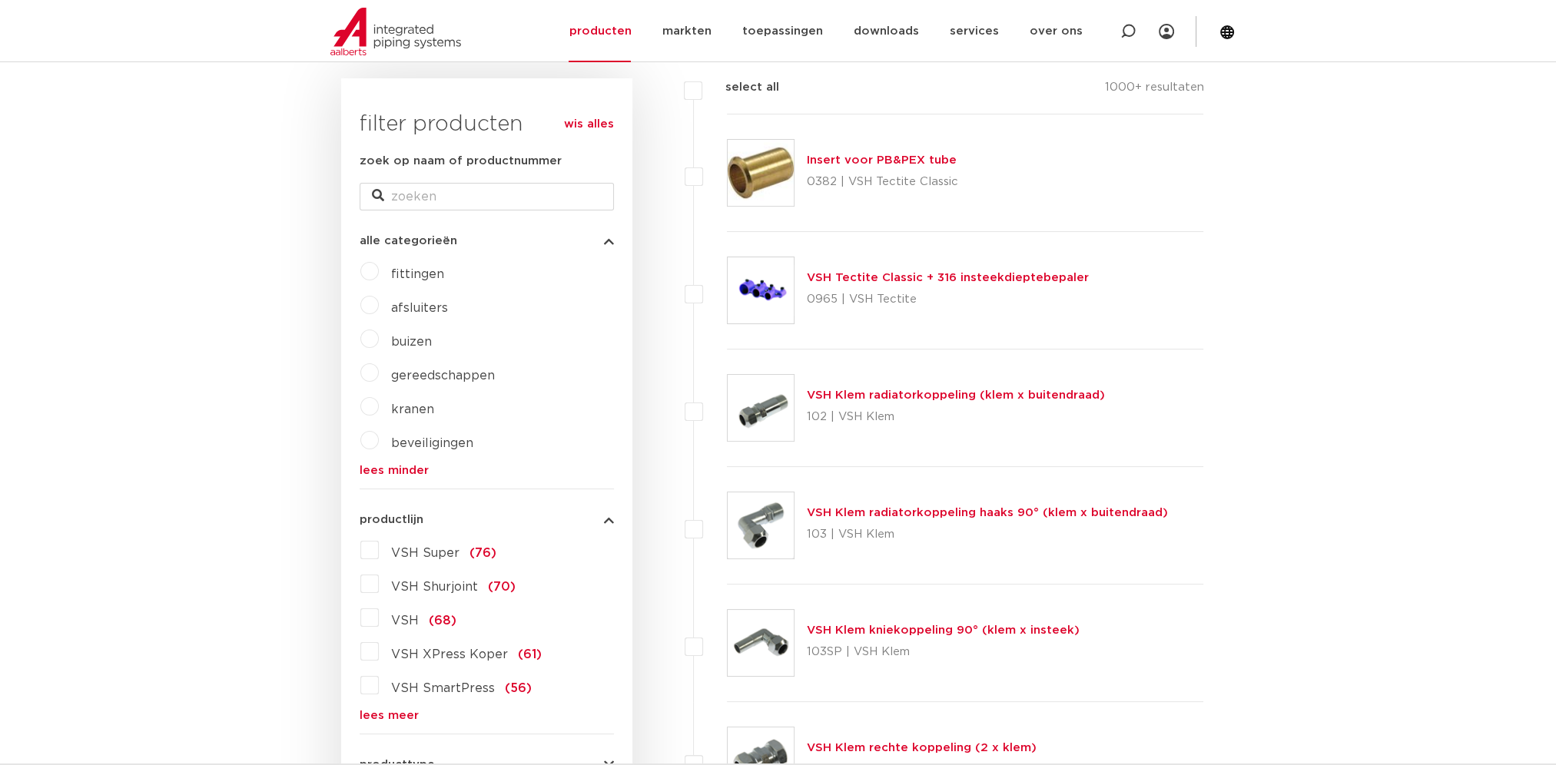
click at [407, 405] on span "kranen" at bounding box center [412, 409] width 43 height 12
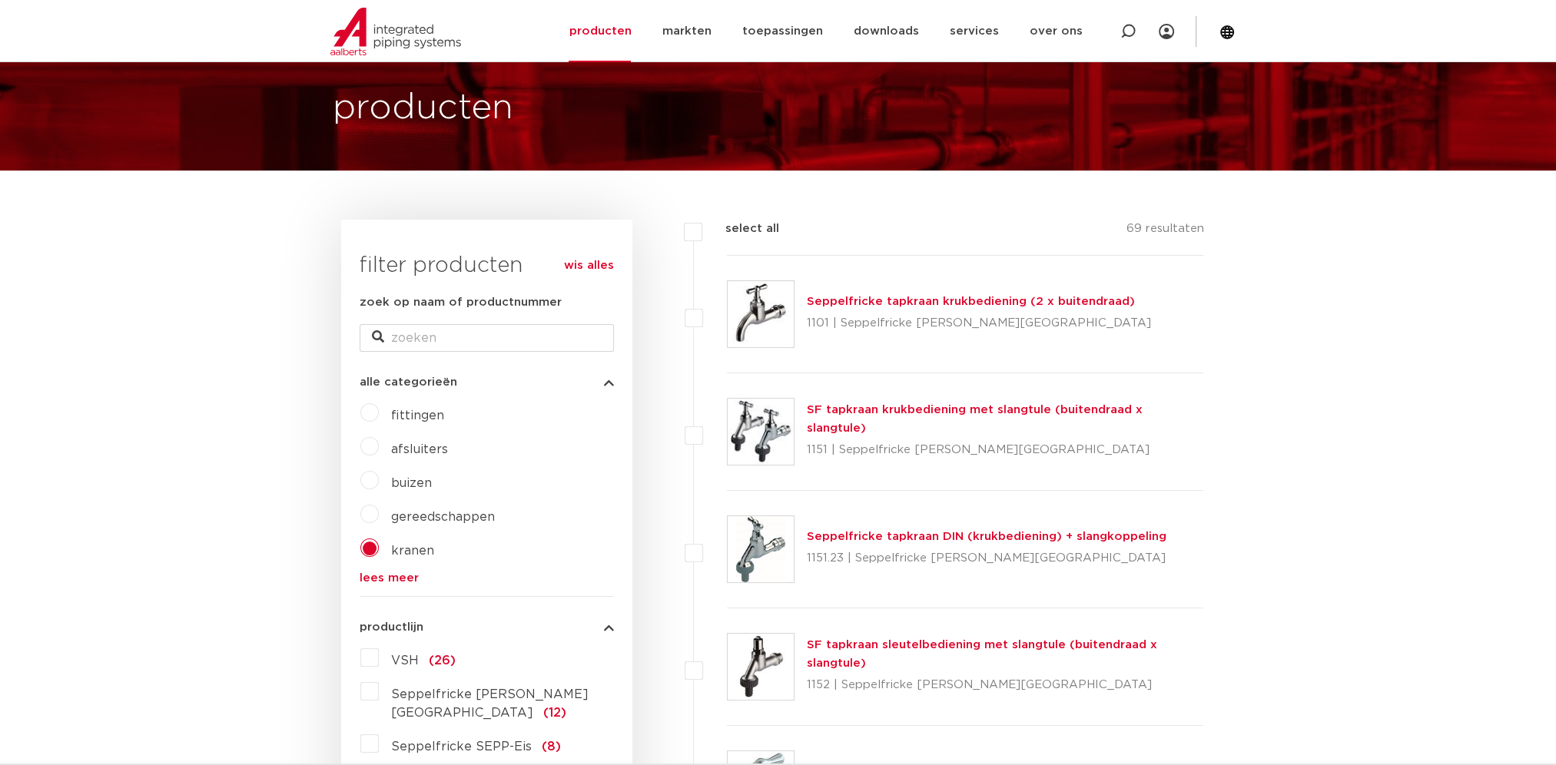
scroll to position [77, 0]
click at [441, 338] on input "zoek op naam of productnummer" at bounding box center [487, 338] width 254 height 28
type input "kogelkraan ea"
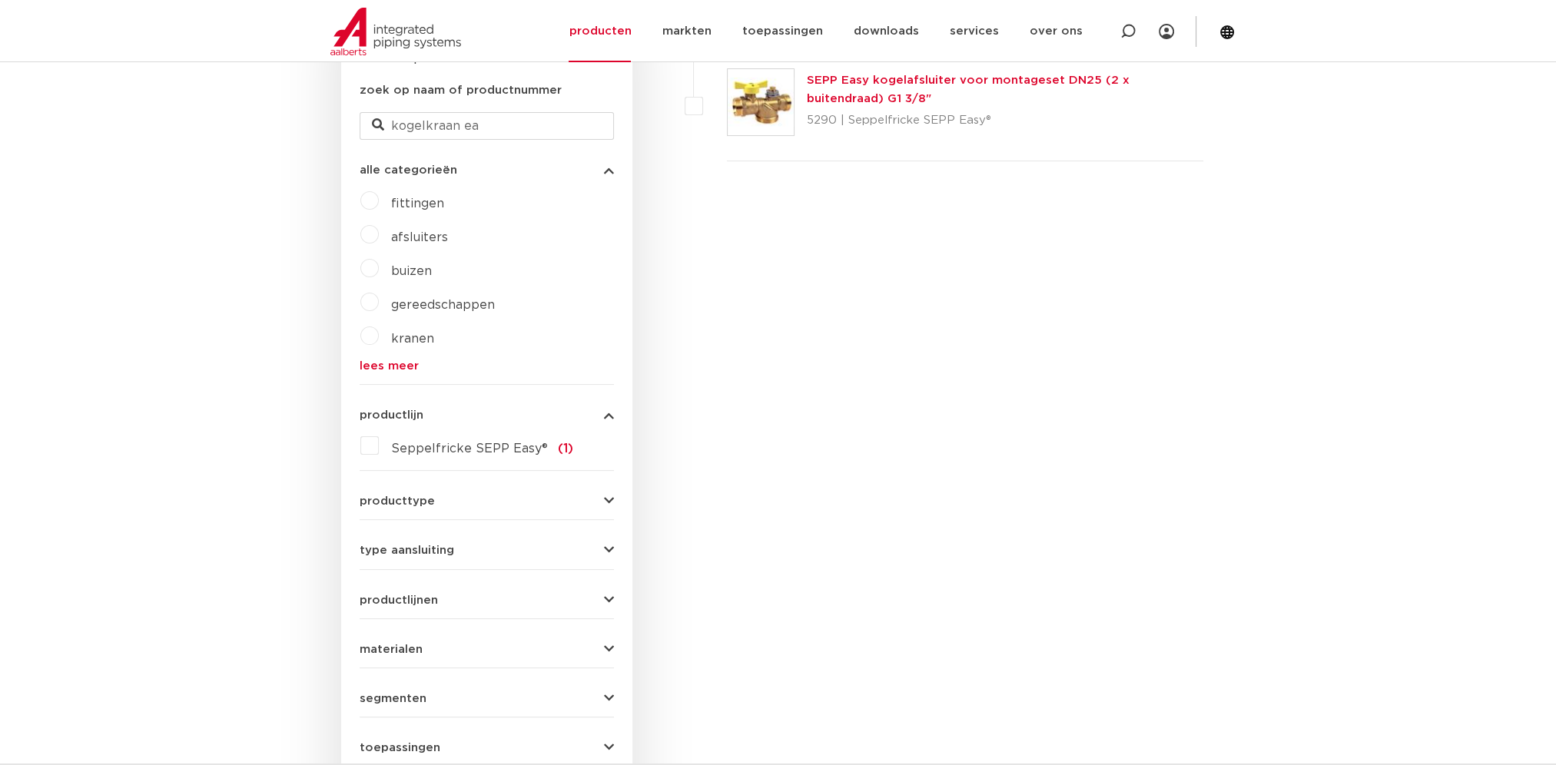
scroll to position [538, 0]
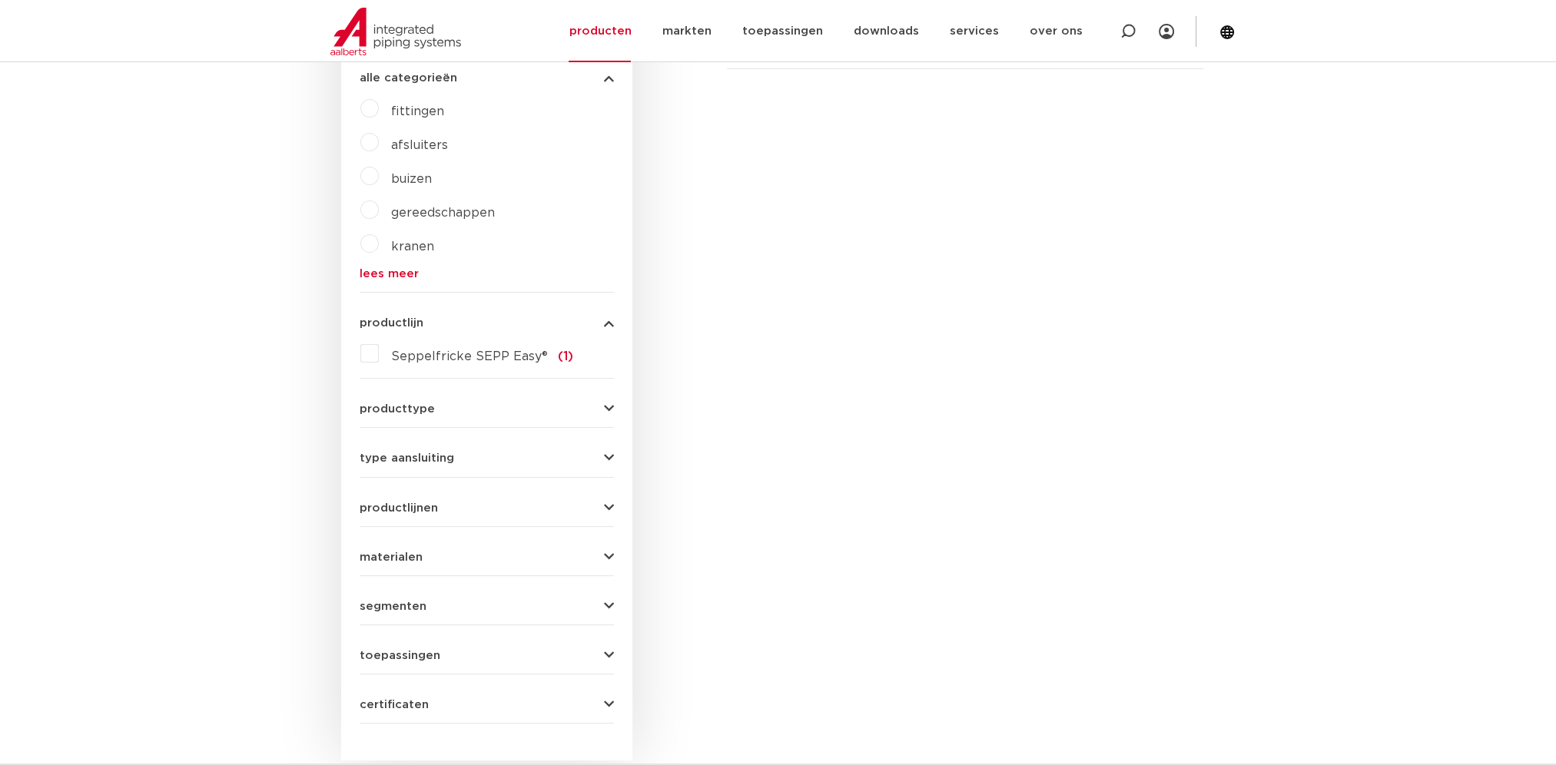
click at [459, 453] on button "type aansluiting" at bounding box center [487, 459] width 254 height 12
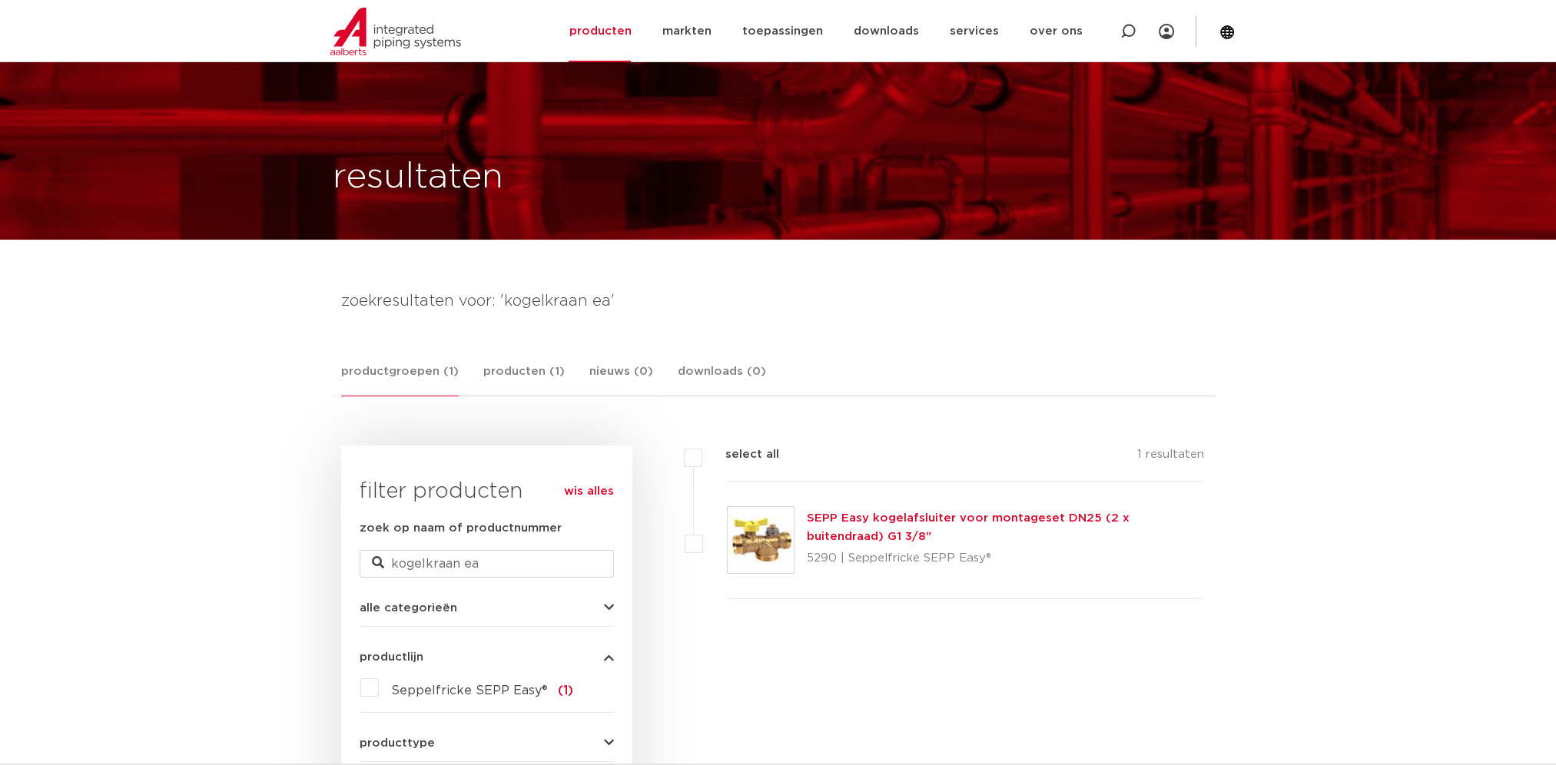
scroll to position [0, 0]
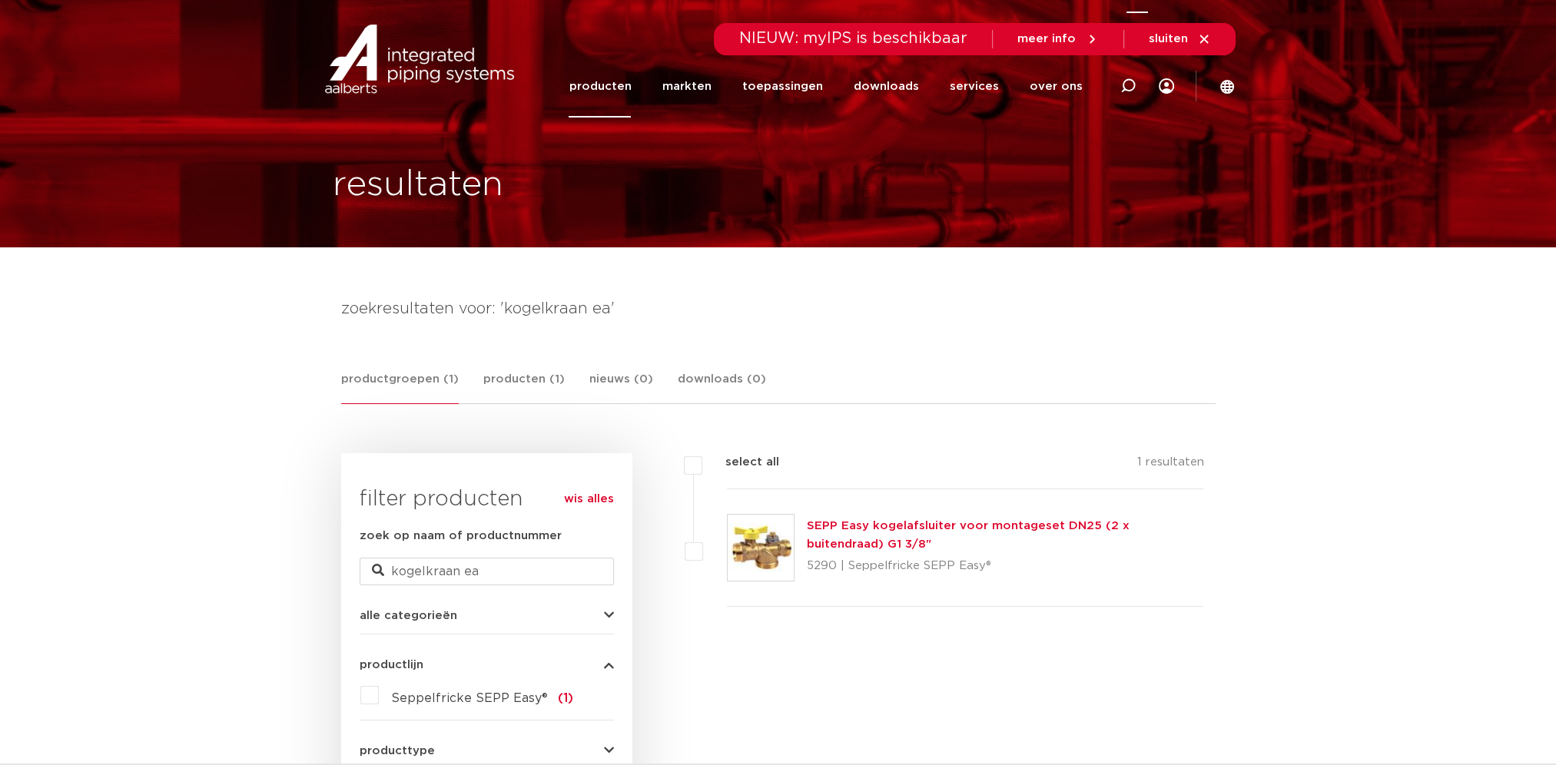
click at [1129, 85] on icon at bounding box center [1127, 85] width 15 height 15
click at [828, 80] on input "Zoeken" at bounding box center [906, 83] width 483 height 31
type input "kogelkraan"
click button "Zoeken" at bounding box center [0, 0] width 0 height 0
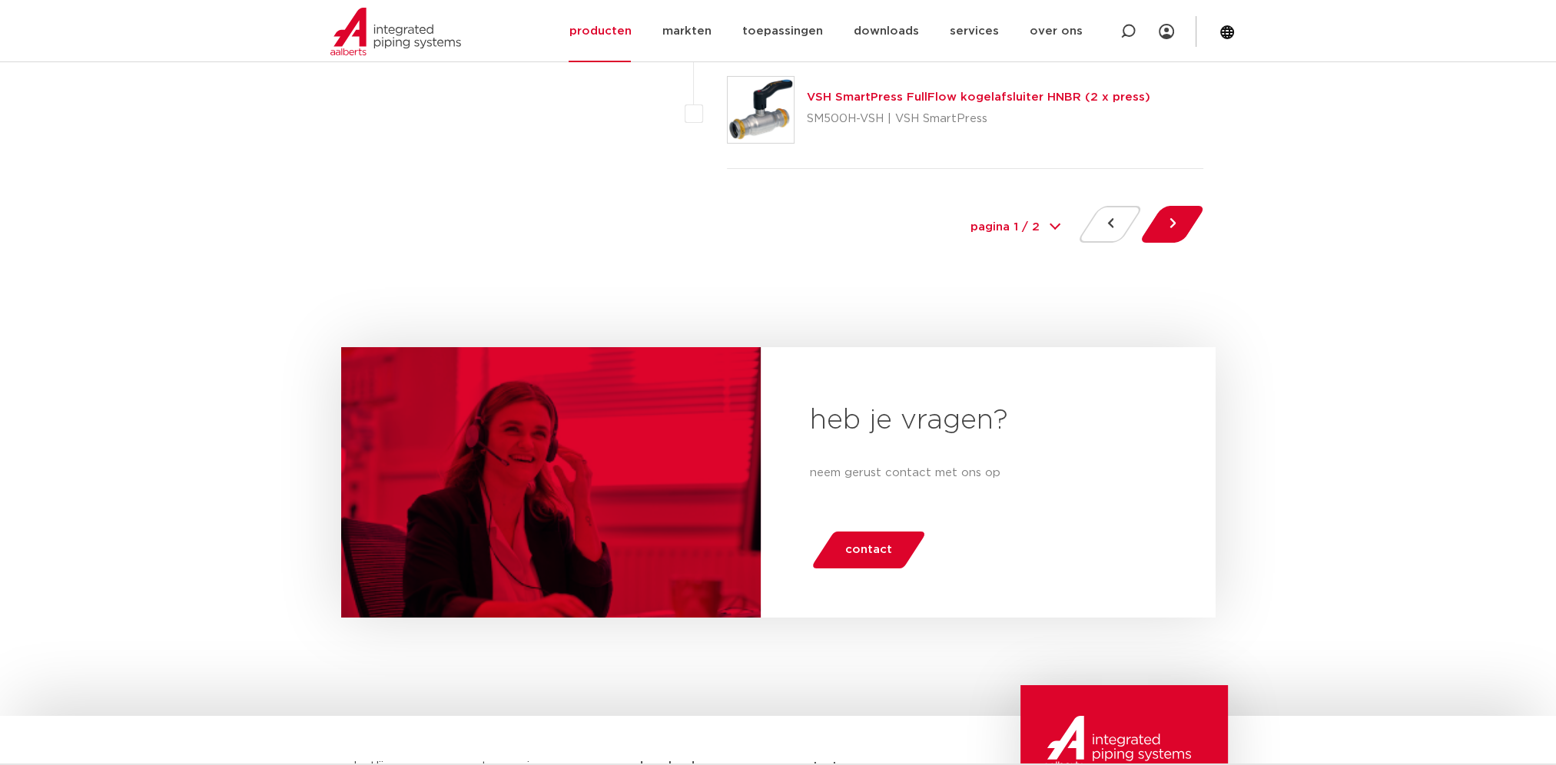
scroll to position [7358, 0]
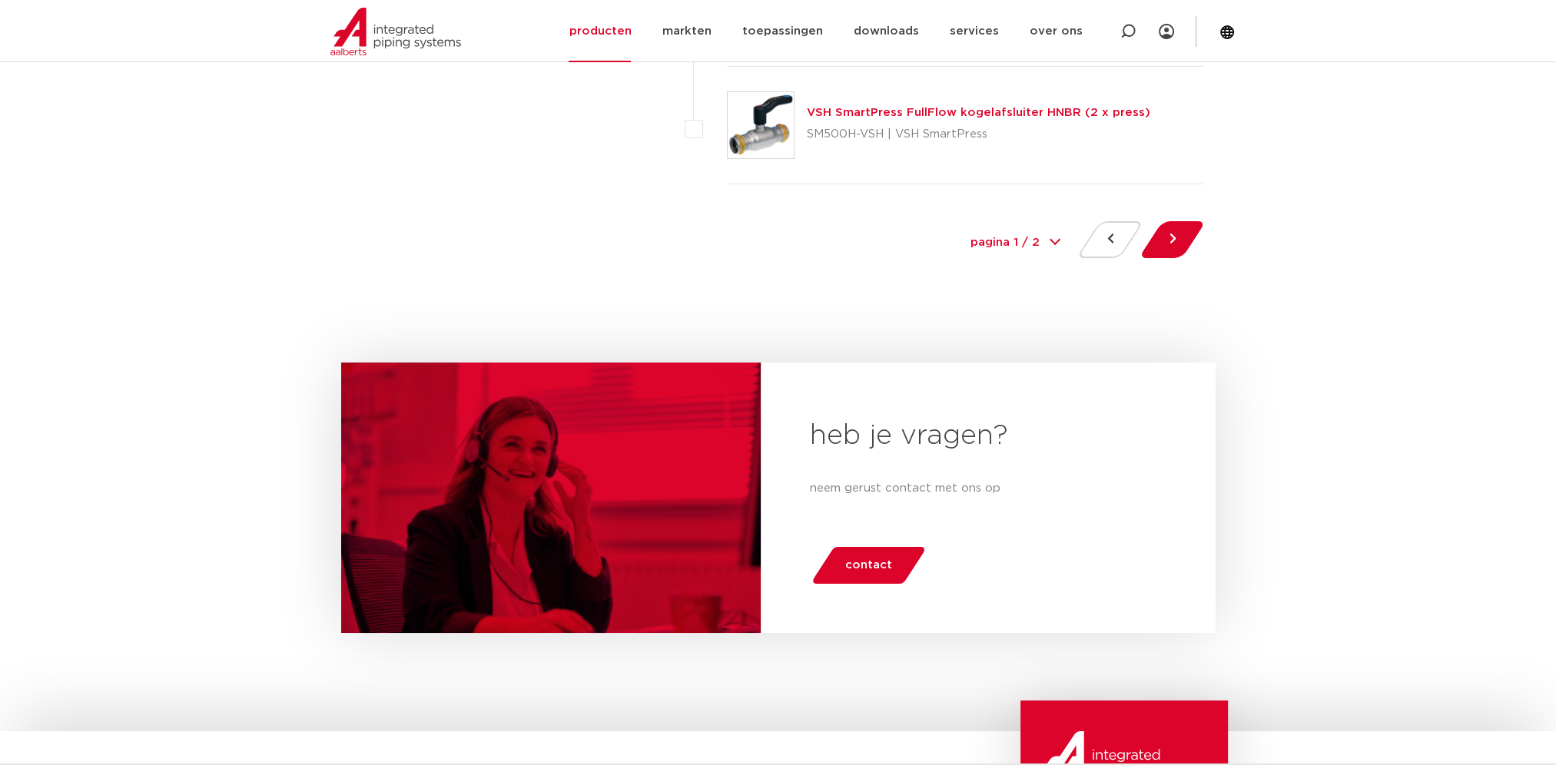
drag, startPoint x: 1033, startPoint y: 229, endPoint x: 1042, endPoint y: 334, distance: 105.7
click at [1033, 229] on select "pagina 1 / 2 1 2" at bounding box center [1014, 243] width 115 height 35
select select "2"
click at [957, 226] on select "pagina 1 / 2 1 2" at bounding box center [1014, 243] width 115 height 35
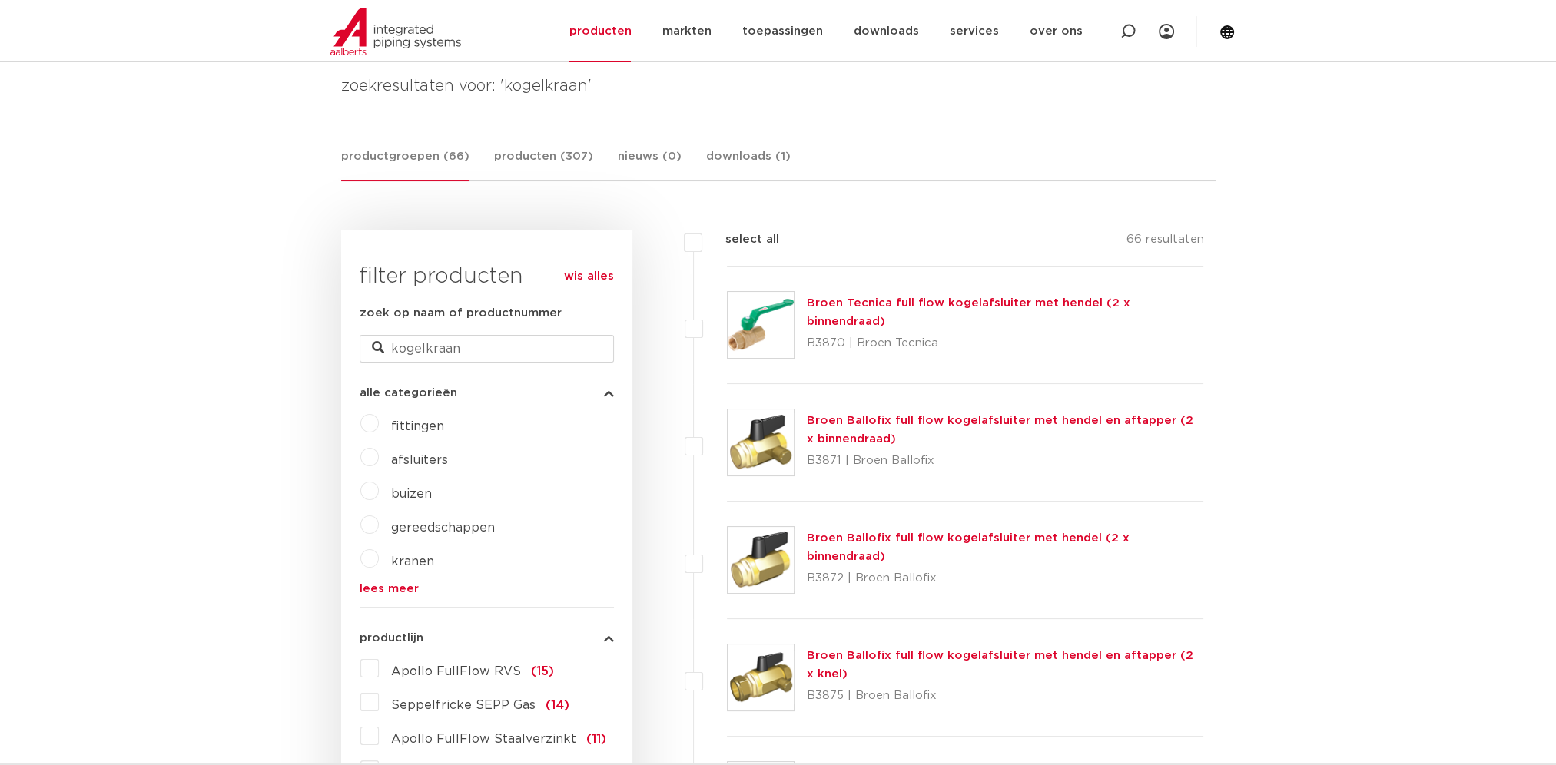
scroll to position [154, 0]
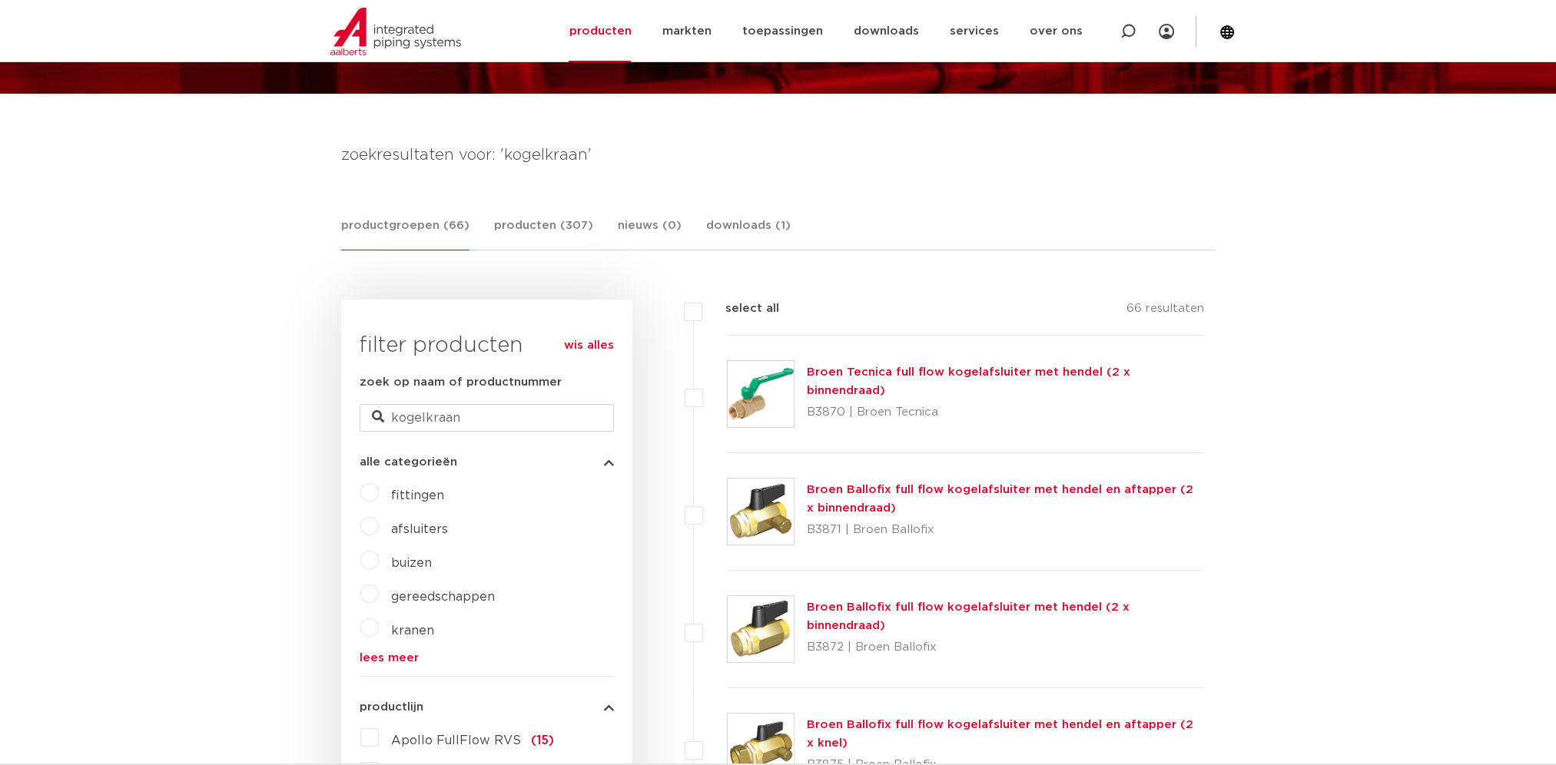
click at [383, 658] on link "lees meer" at bounding box center [487, 658] width 254 height 12
click at [406, 662] on span "beveiligingen" at bounding box center [432, 664] width 82 height 12
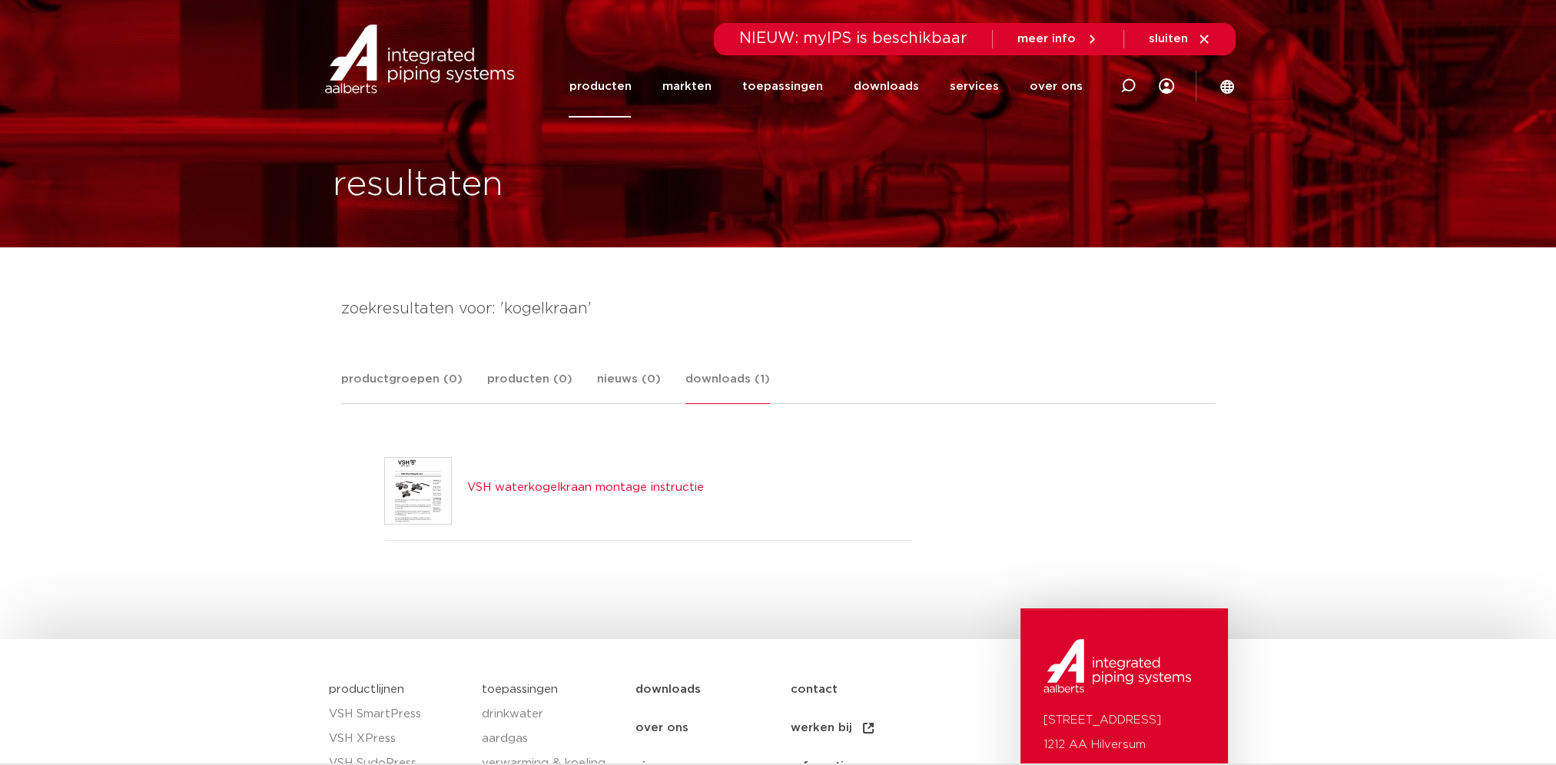
click at [416, 464] on img at bounding box center [418, 491] width 66 height 66
click at [403, 520] on img at bounding box center [418, 491] width 66 height 66
click at [527, 483] on link "VSH waterkogelkraan montage instructie" at bounding box center [585, 488] width 237 height 12
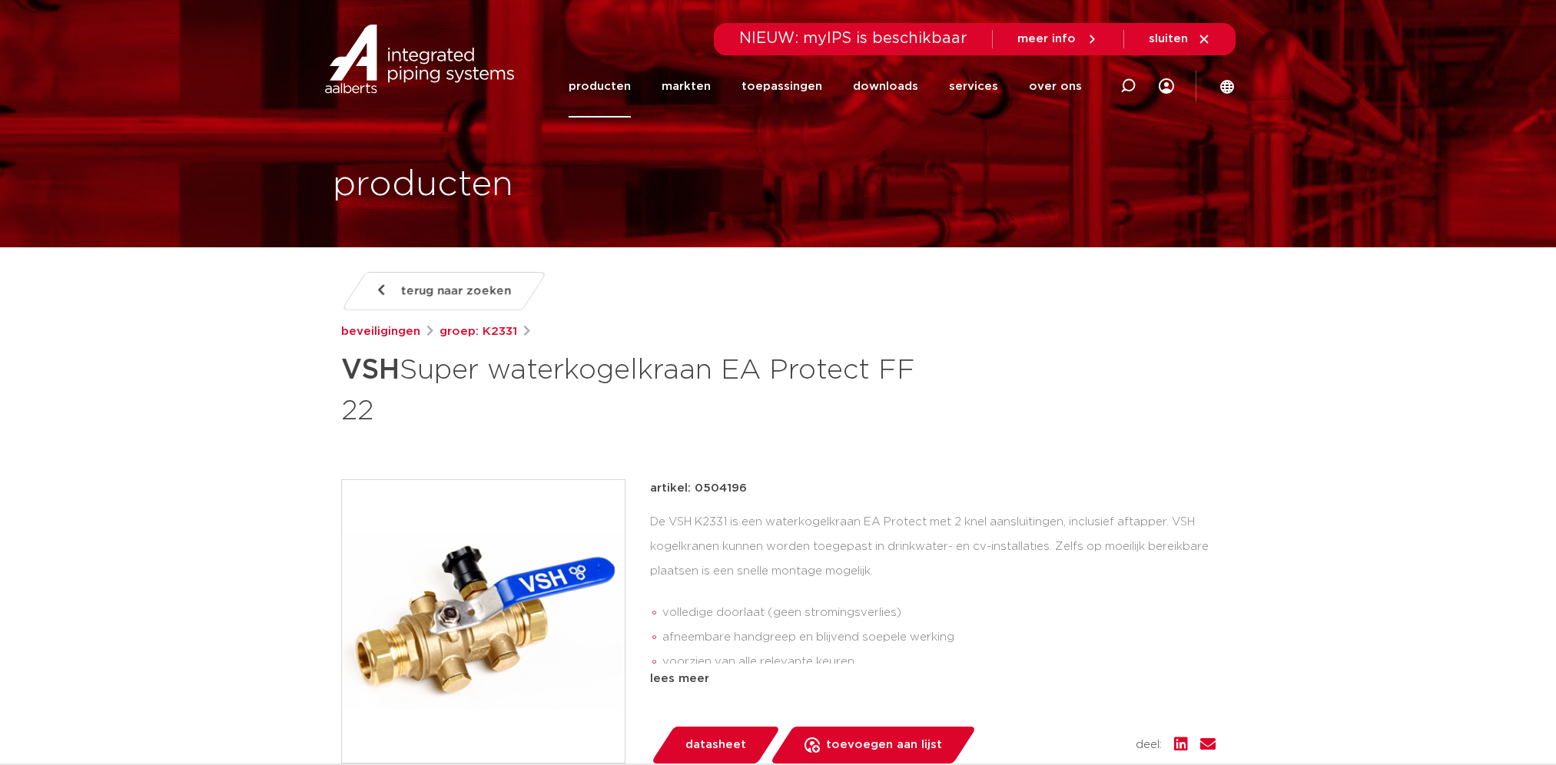
click at [1126, 90] on icon at bounding box center [1127, 85] width 15 height 15
click at [458, 331] on link "groep: K2331" at bounding box center [478, 332] width 78 height 18
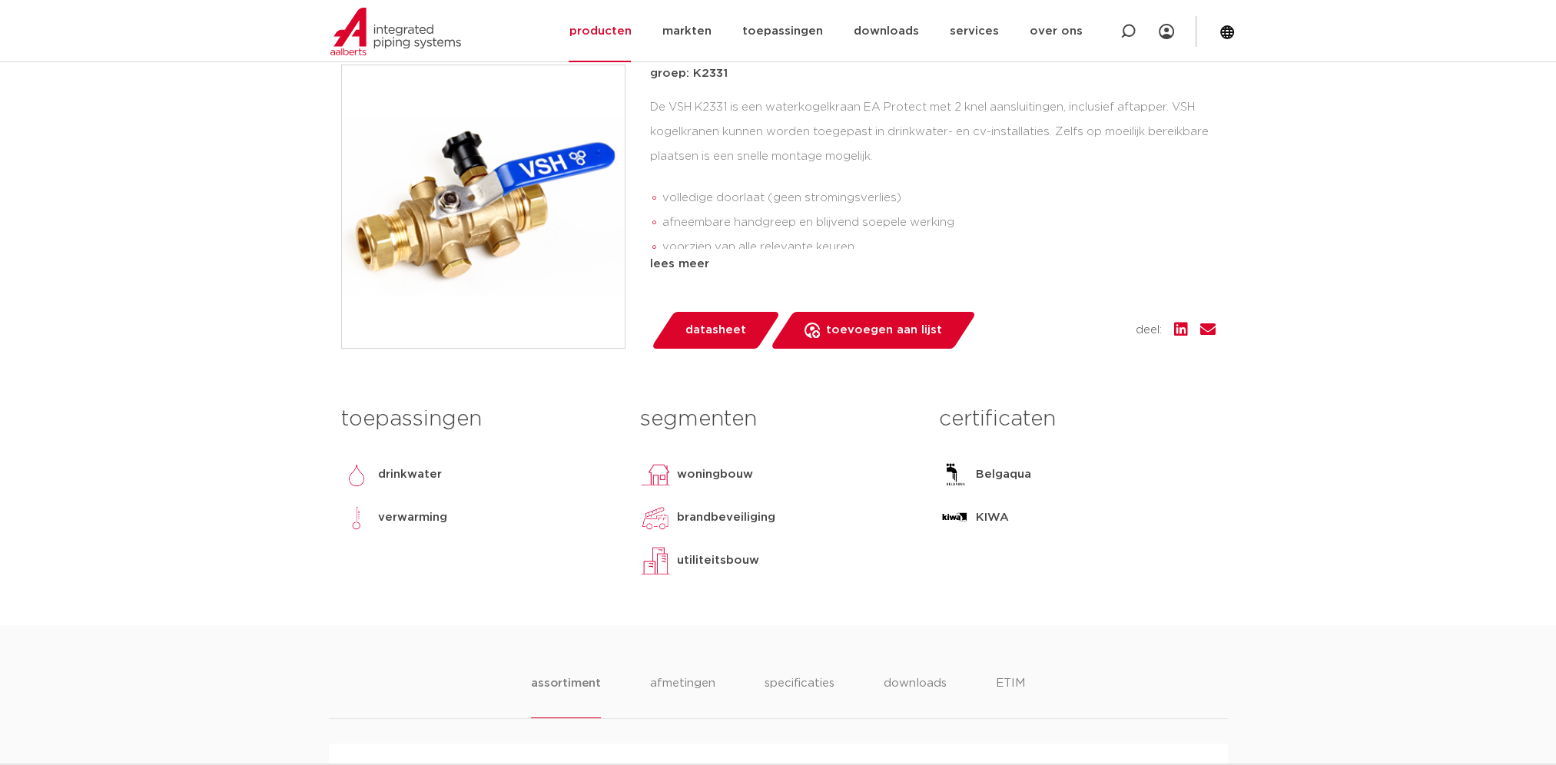
scroll to position [384, 0]
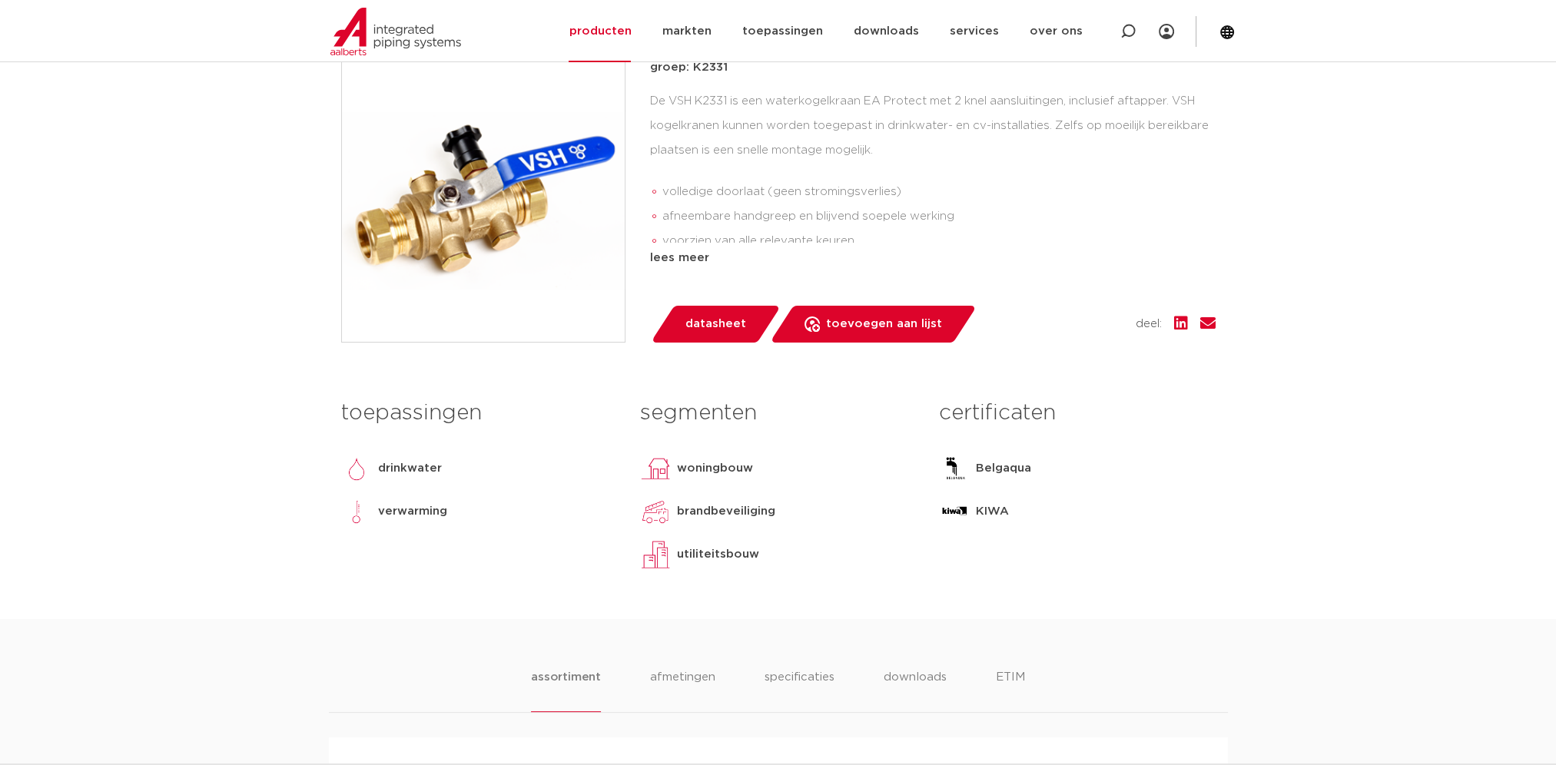
click at [713, 337] on span "datasheet" at bounding box center [715, 324] width 61 height 25
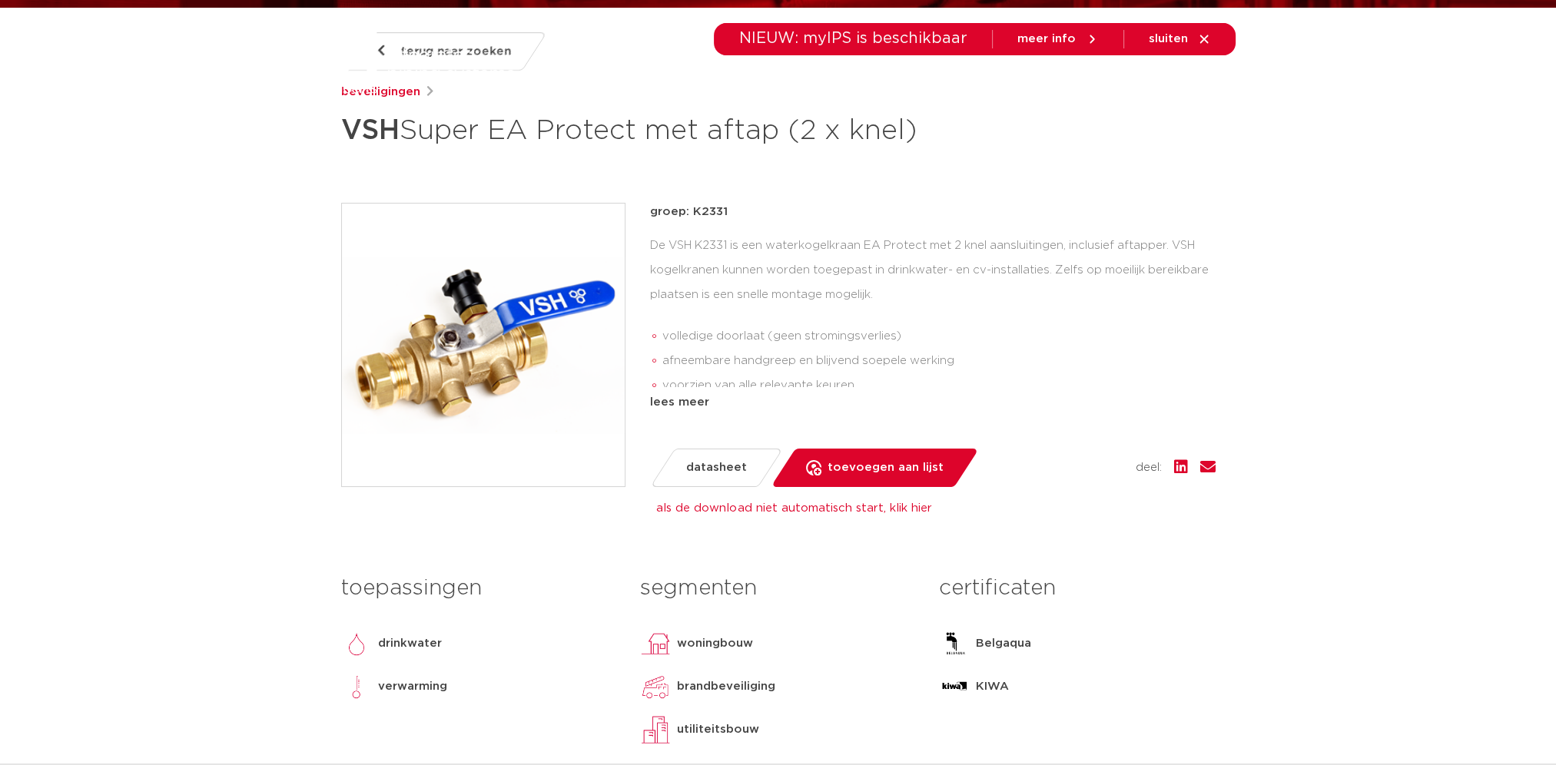
scroll to position [0, 0]
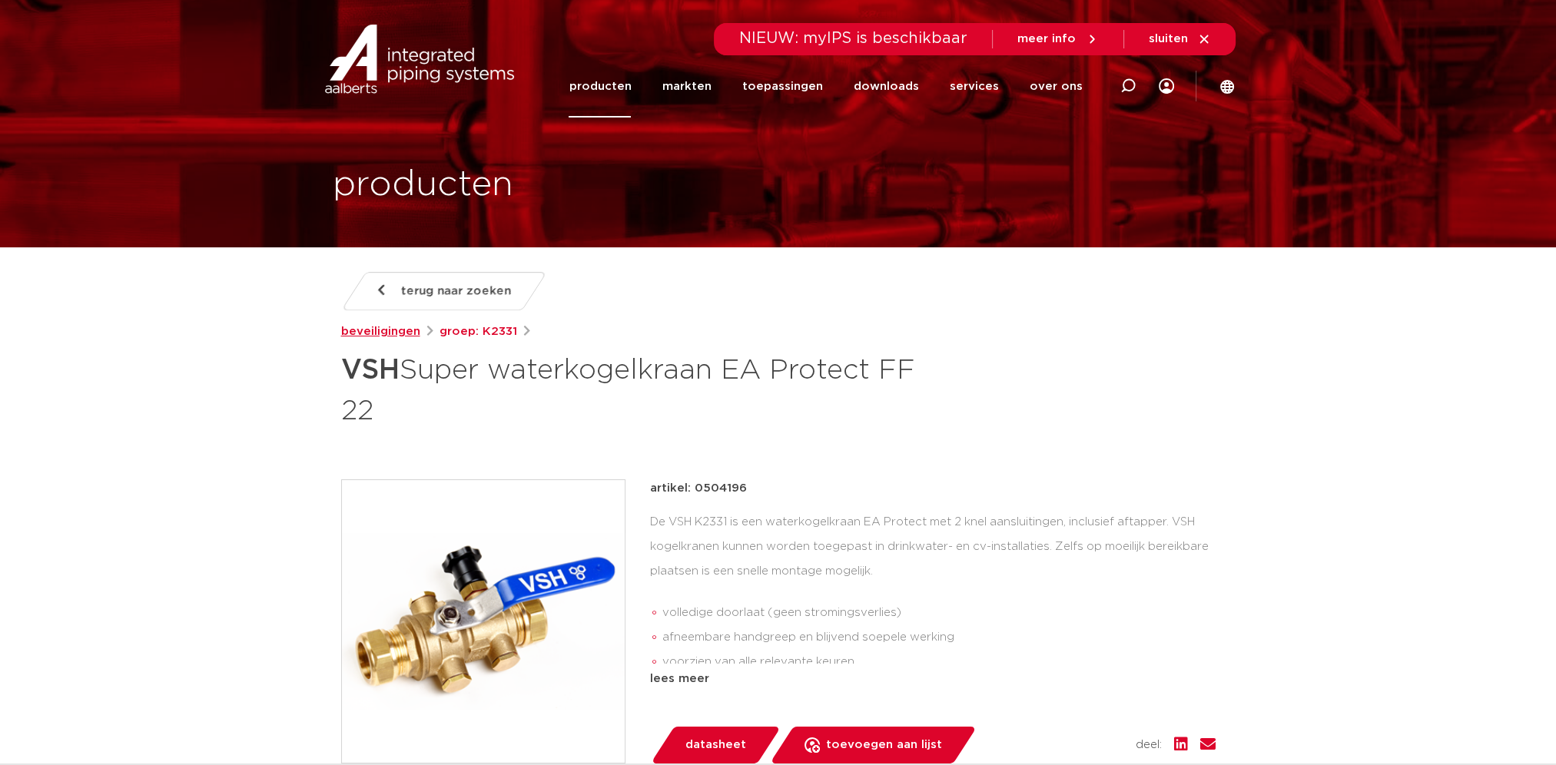
click at [382, 330] on link "beveiligingen" at bounding box center [380, 332] width 79 height 18
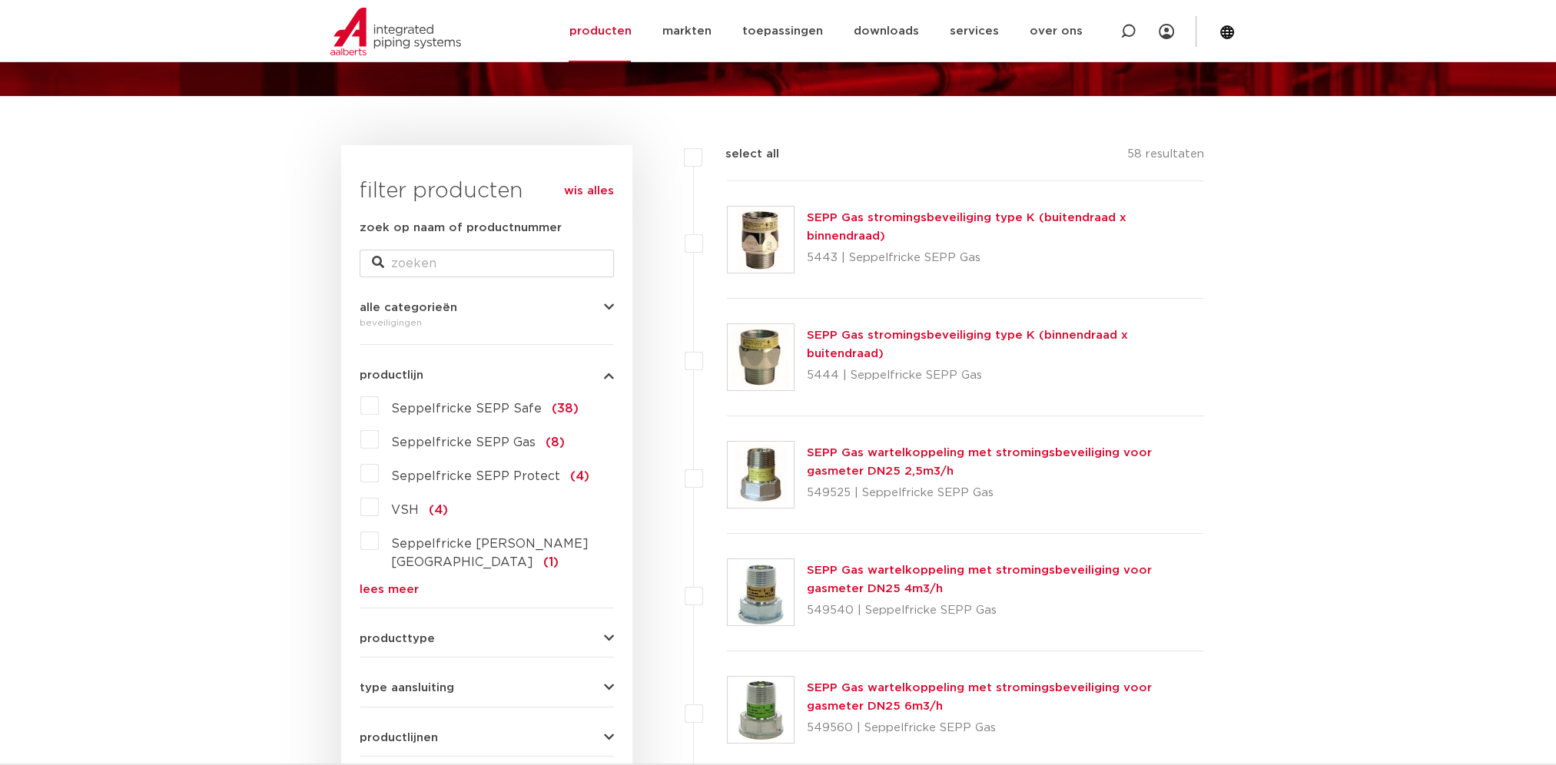
scroll to position [154, 0]
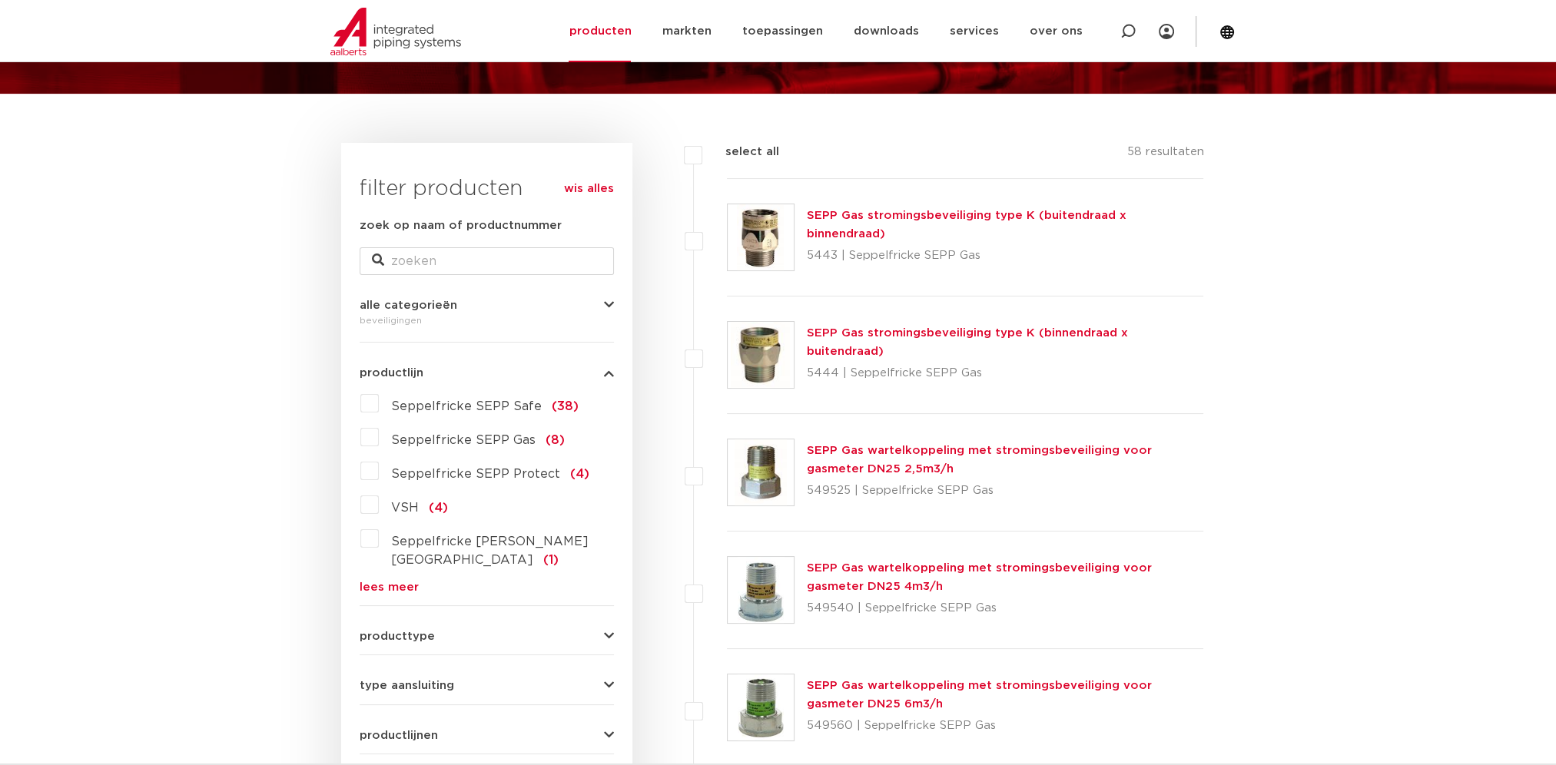
click at [386, 582] on link "lees meer" at bounding box center [487, 588] width 254 height 12
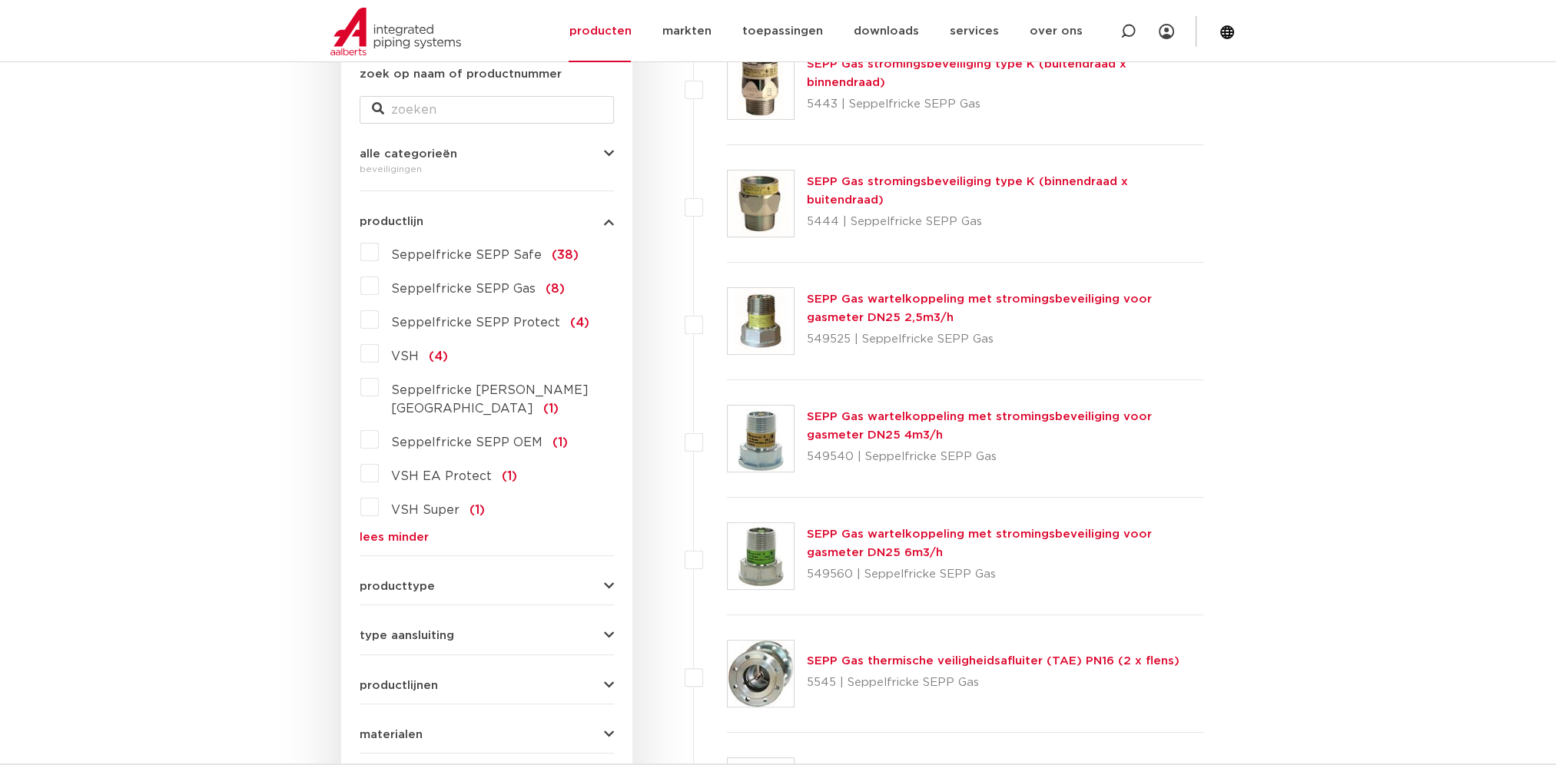
scroll to position [307, 0]
click at [412, 502] on span "VSH Super" at bounding box center [425, 508] width 68 height 12
click at [0, 0] on input "VSH Super (1)" at bounding box center [0, 0] width 0 height 0
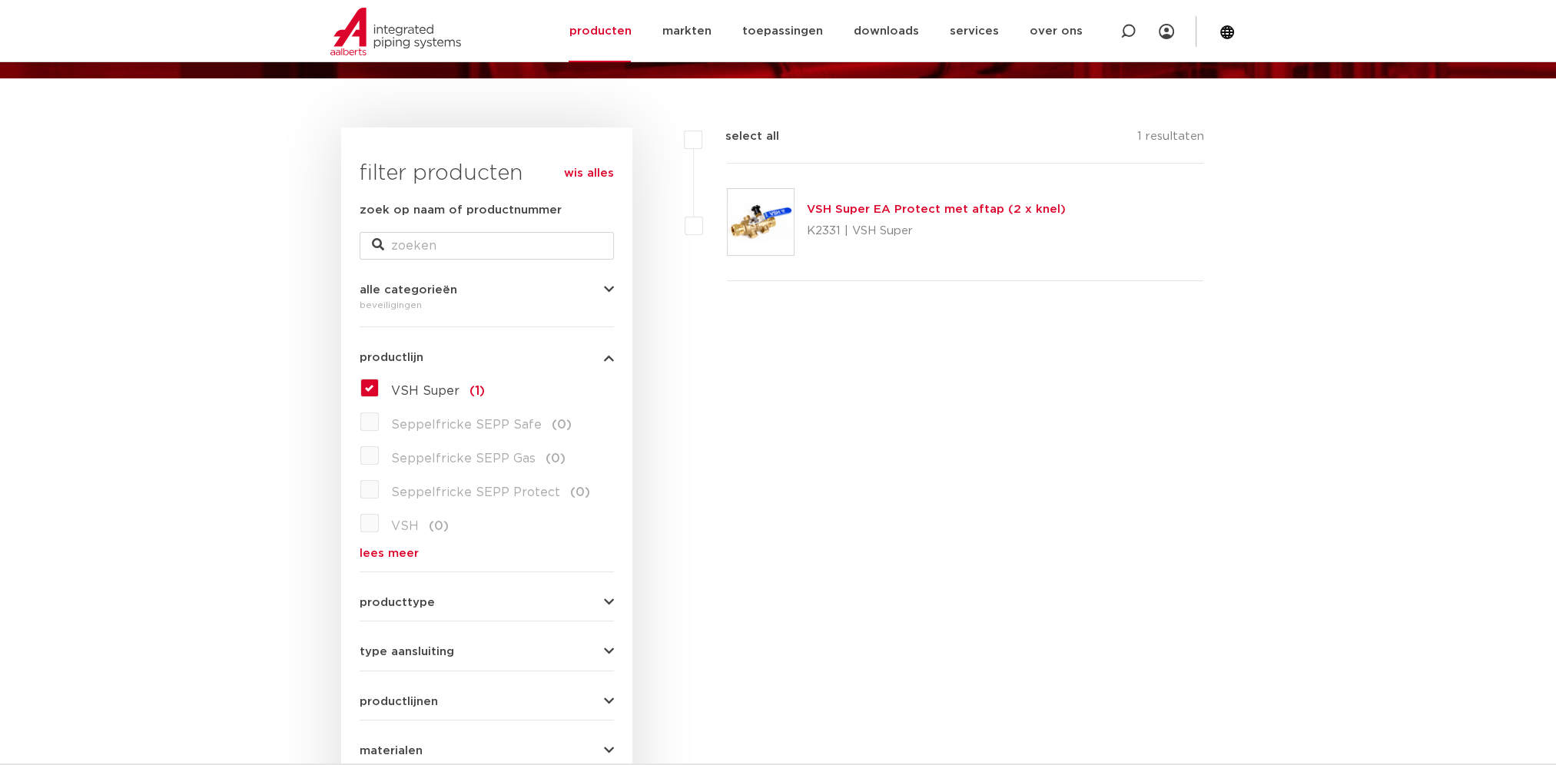
scroll to position [154, 0]
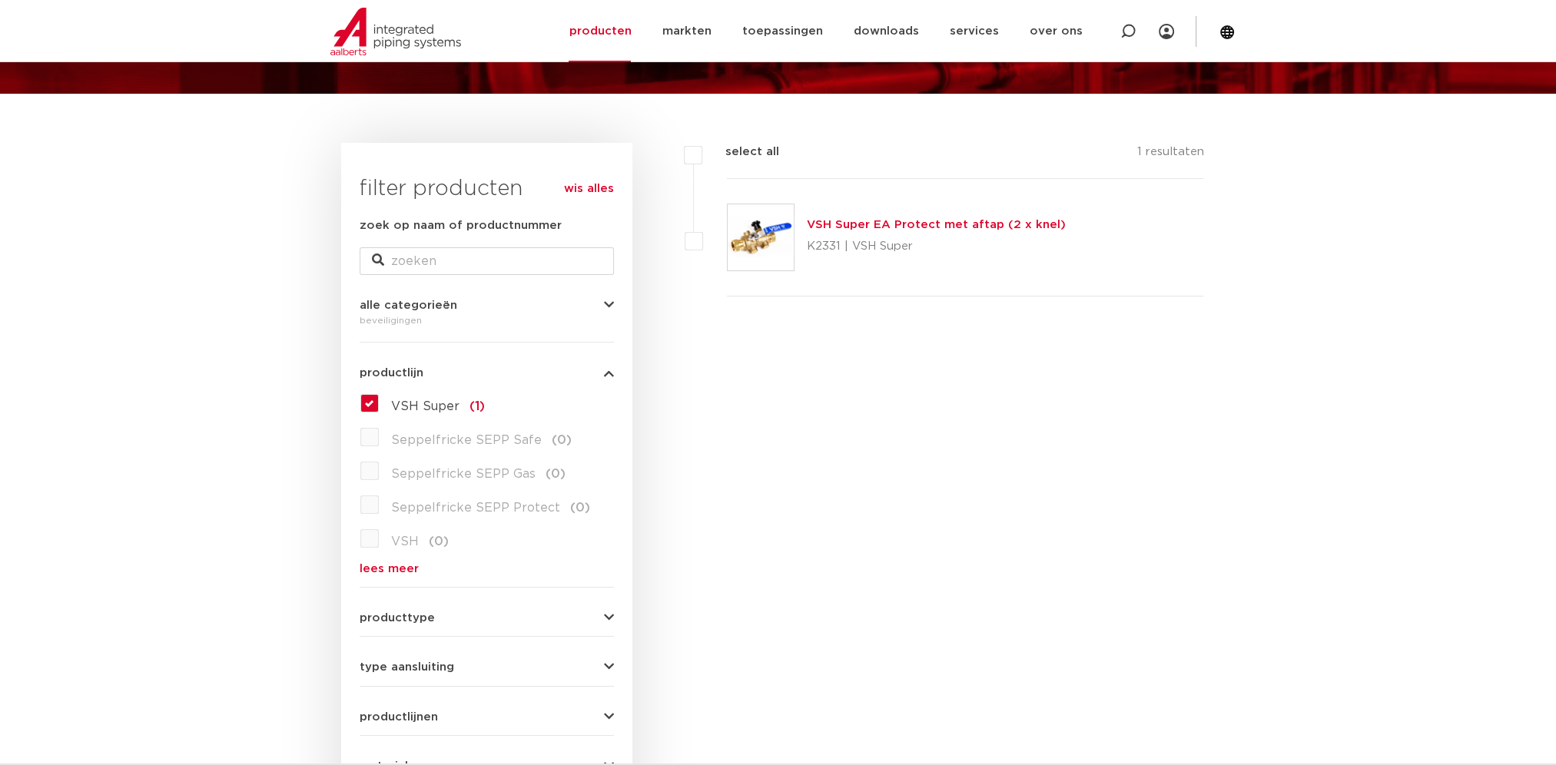
click at [379, 404] on label "VSH Super (1)" at bounding box center [432, 403] width 106 height 25
click at [0, 0] on input "VSH Super (1)" at bounding box center [0, 0] width 0 height 0
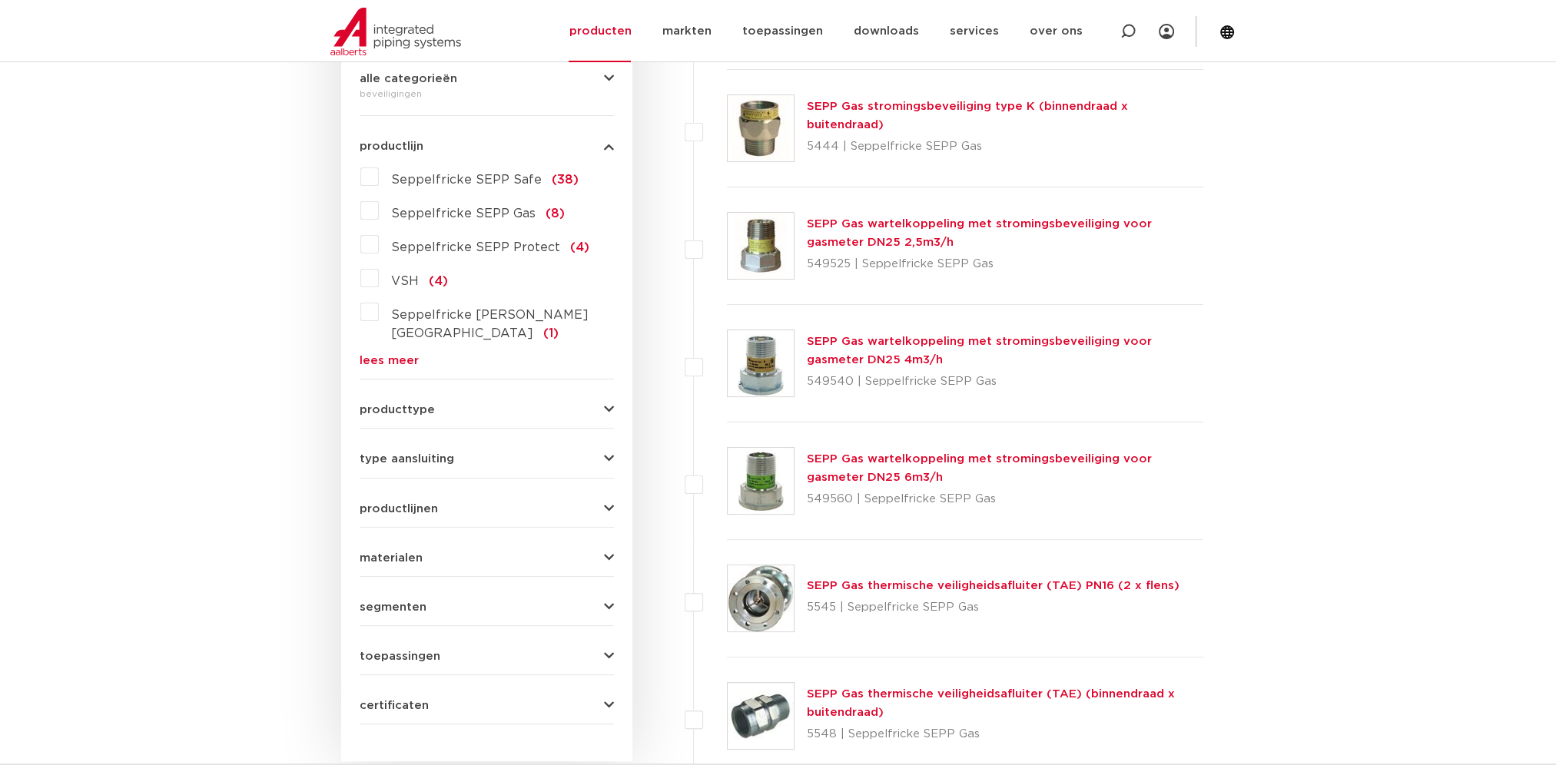
scroll to position [380, 0]
click at [387, 355] on link "lees meer" at bounding box center [487, 361] width 254 height 12
click at [423, 395] on span "VSH EA Protect" at bounding box center [441, 401] width 101 height 12
click at [0, 0] on input "VSH EA Protect (1)" at bounding box center [0, 0] width 0 height 0
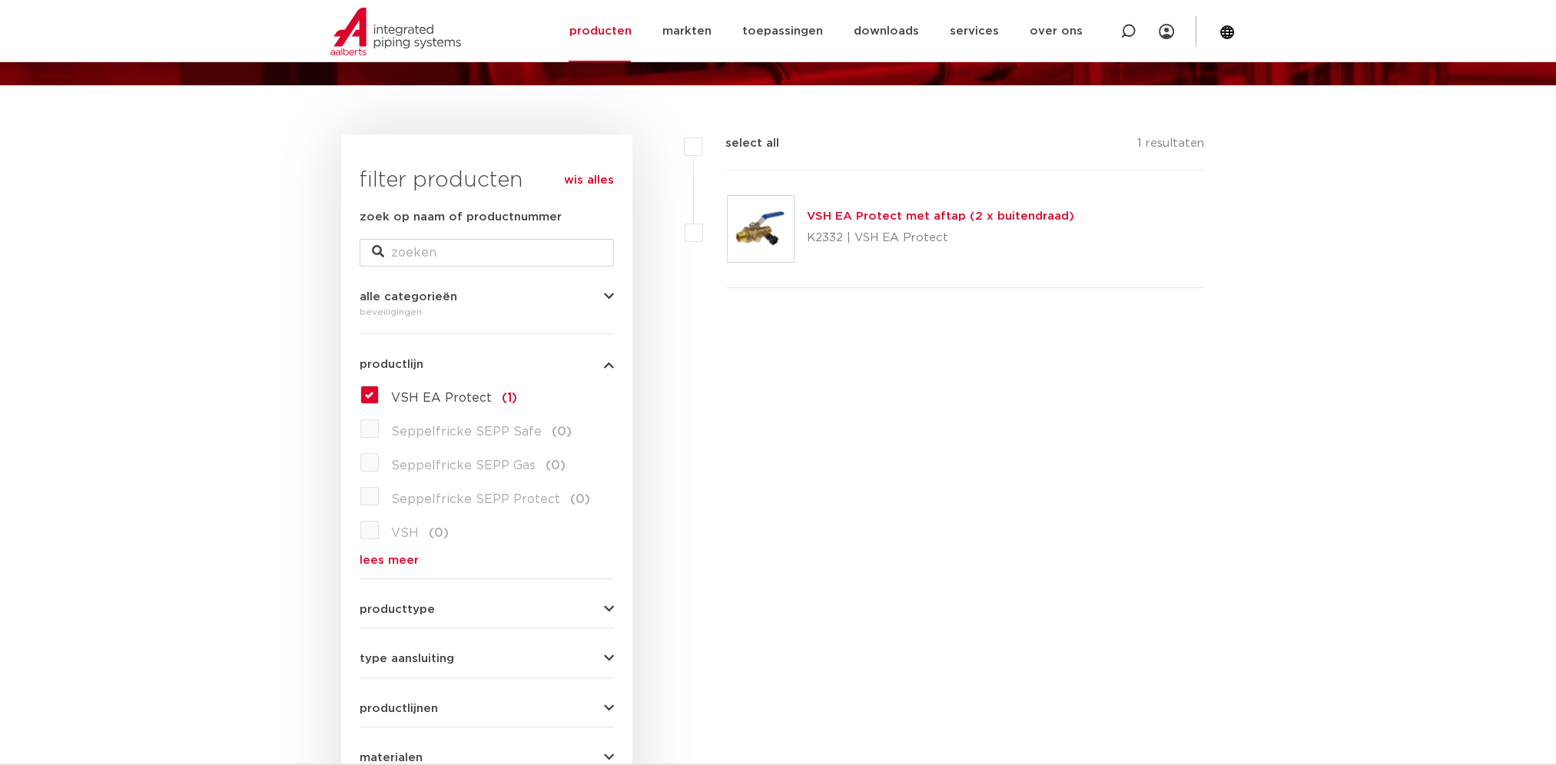
scroll to position [150, 0]
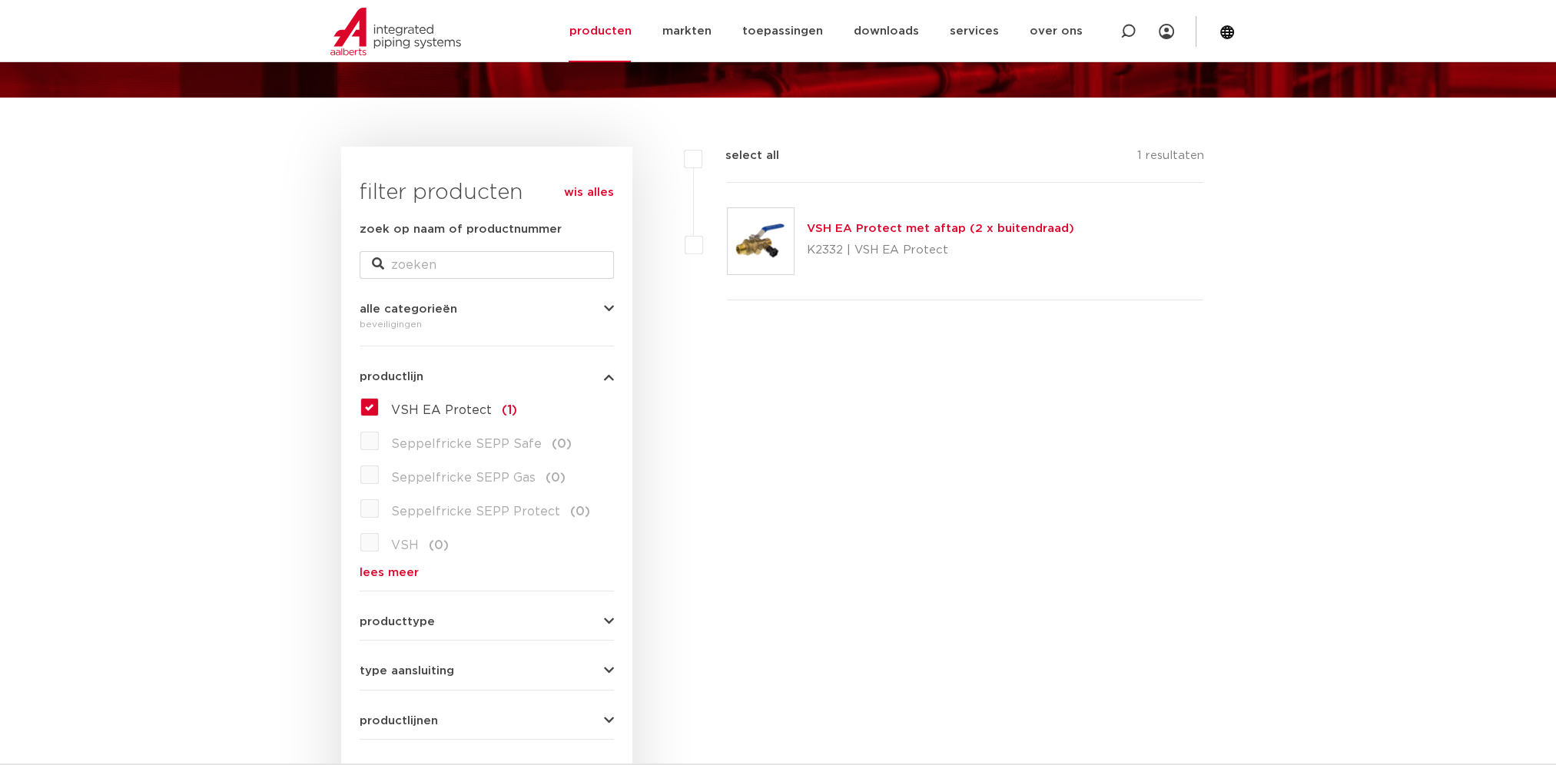
click at [824, 226] on link "VSH EA Protect met aftap (2 x buitendraad)" at bounding box center [940, 229] width 267 height 12
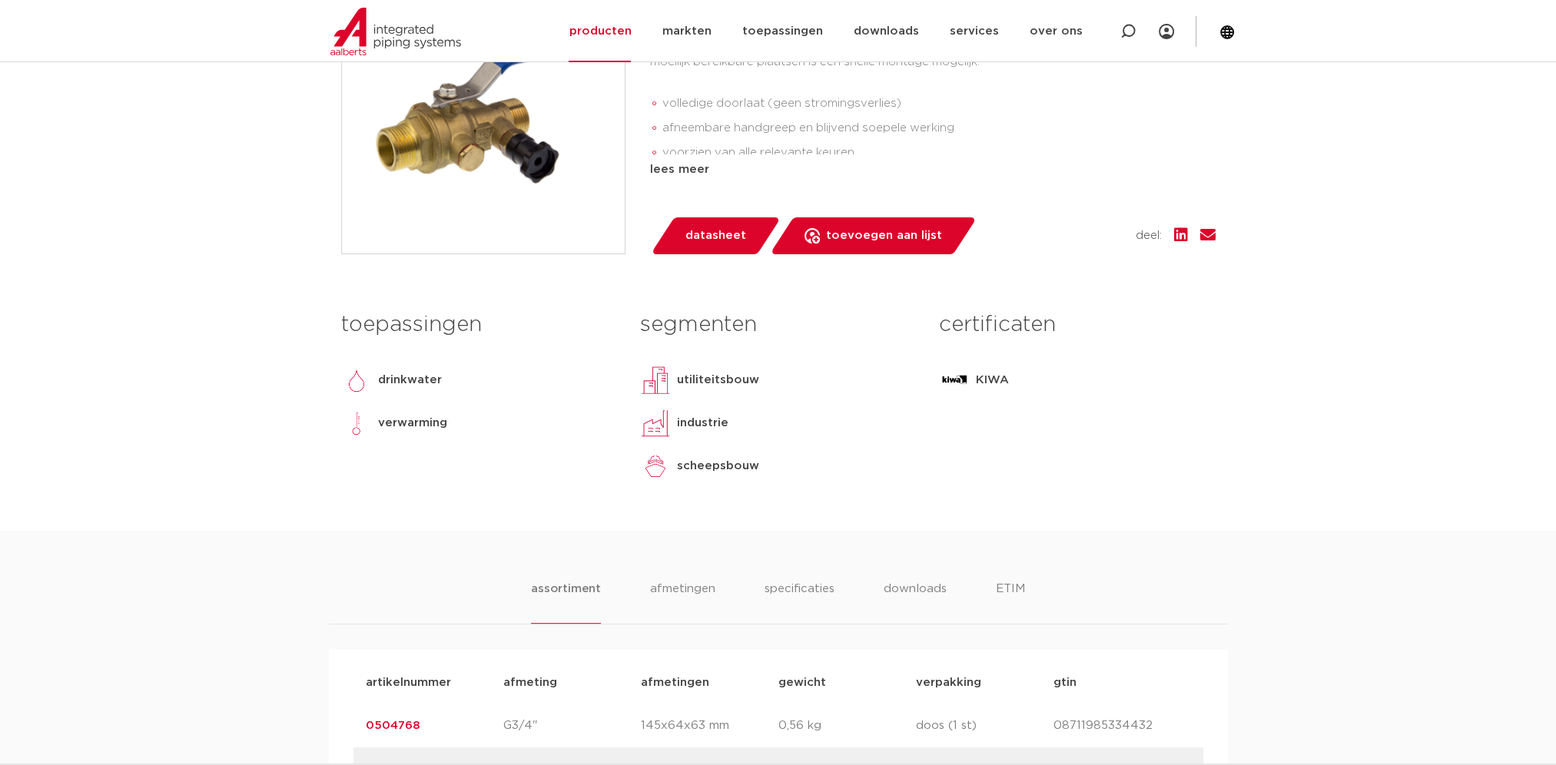
scroll to position [461, 0]
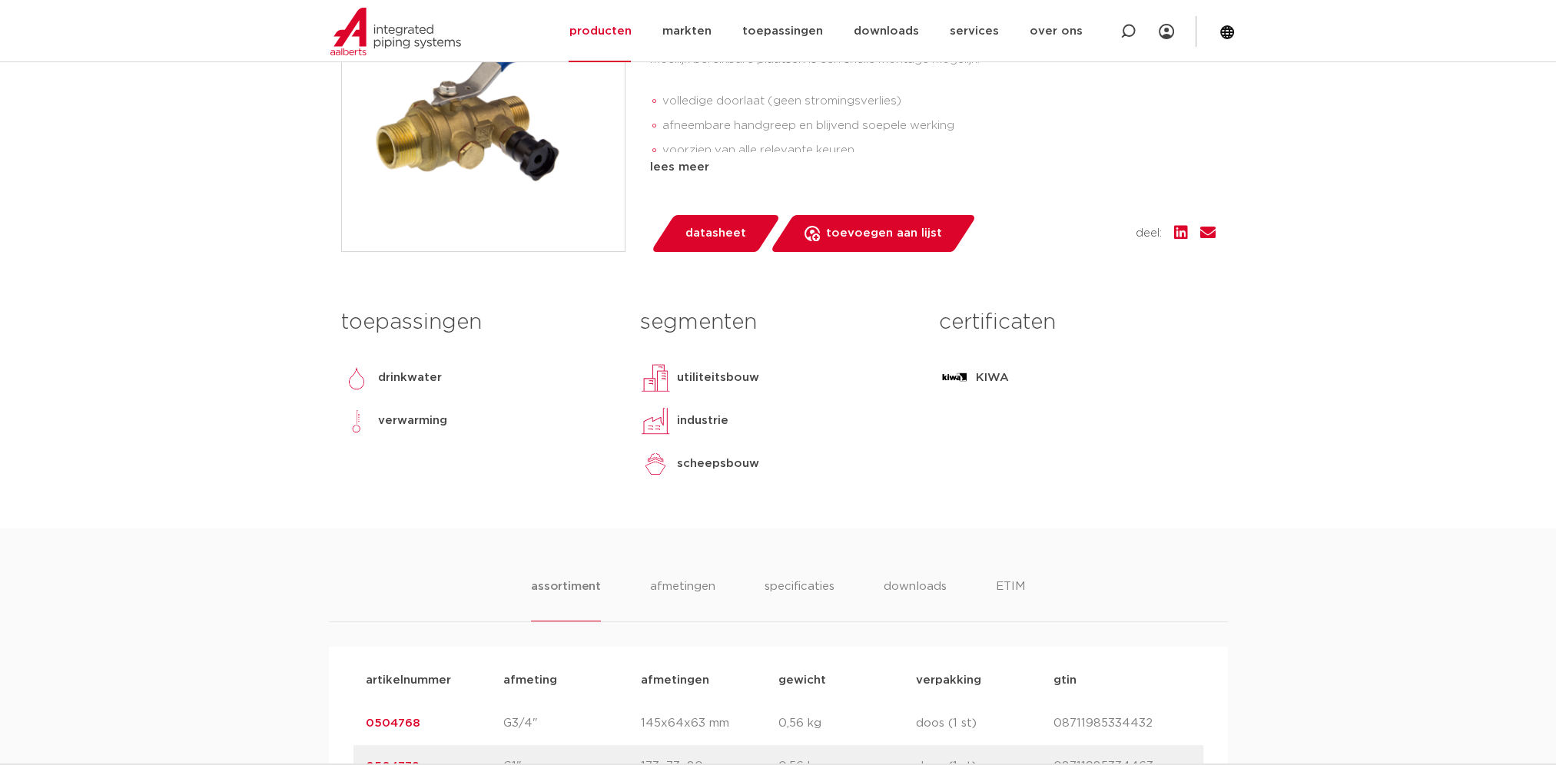
click at [690, 237] on span "datasheet" at bounding box center [715, 233] width 61 height 25
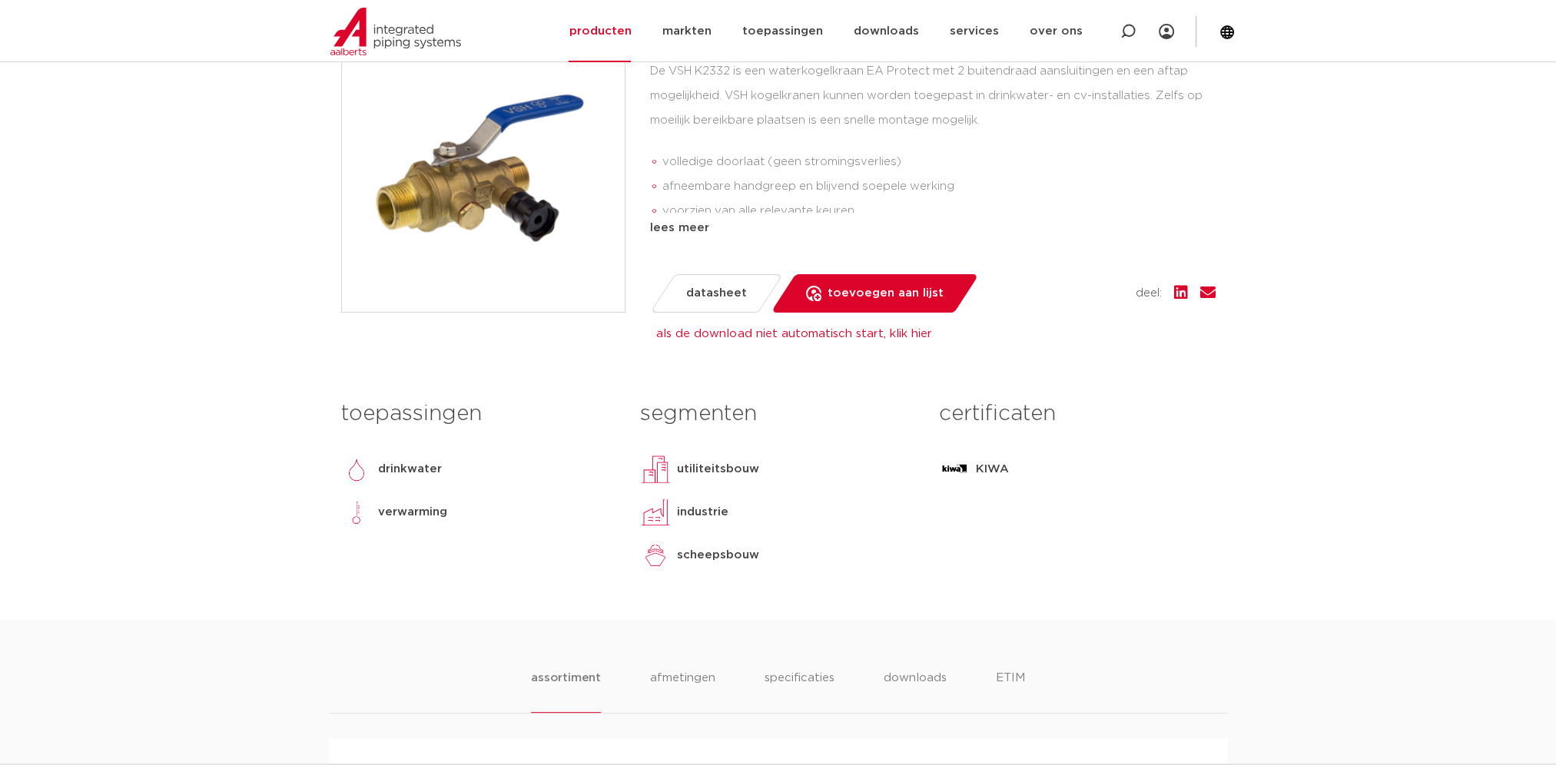
scroll to position [307, 0]
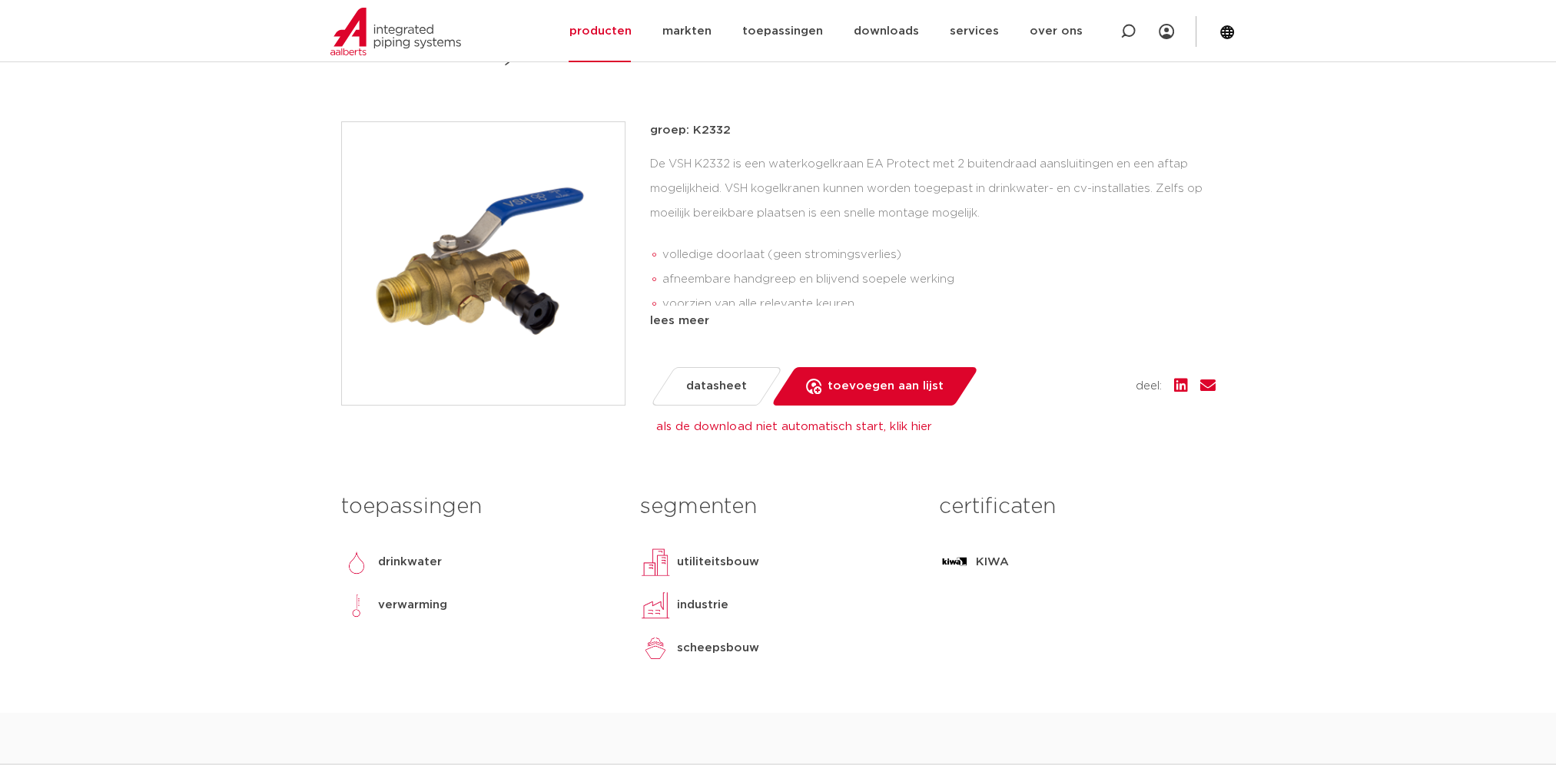
drag, startPoint x: 731, startPoint y: 129, endPoint x: 691, endPoint y: 126, distance: 40.8
click at [691, 126] on p "groep: K2332" at bounding box center [932, 130] width 565 height 18
drag, startPoint x: 691, startPoint y: 126, endPoint x: 715, endPoint y: 233, distance: 109.4
click at [715, 233] on div "De VSH K2332 is een waterkogelkraan EA Protect met 2 buitendraad aansluitingen …" at bounding box center [932, 229] width 565 height 154
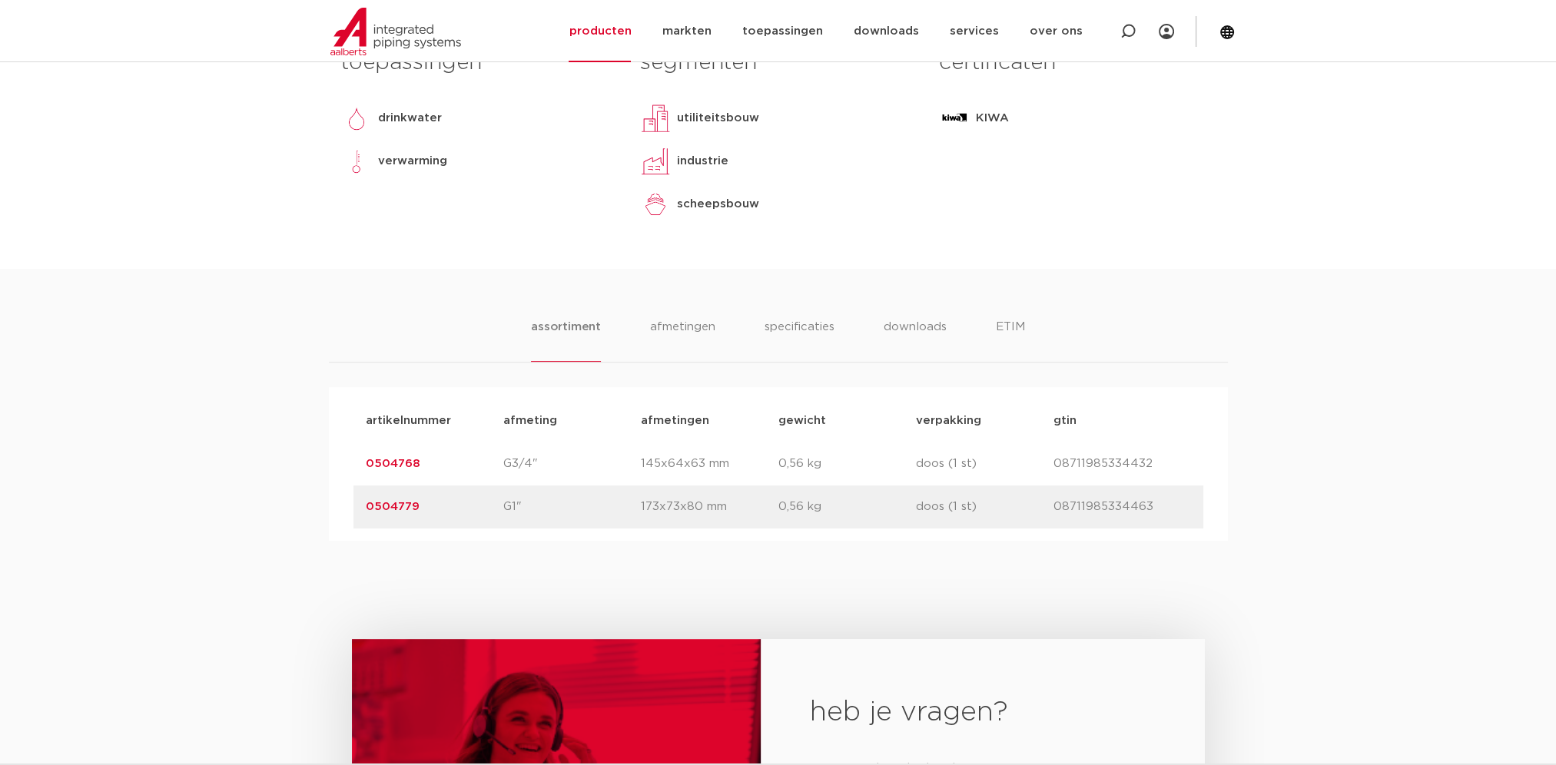
scroll to position [768, 0]
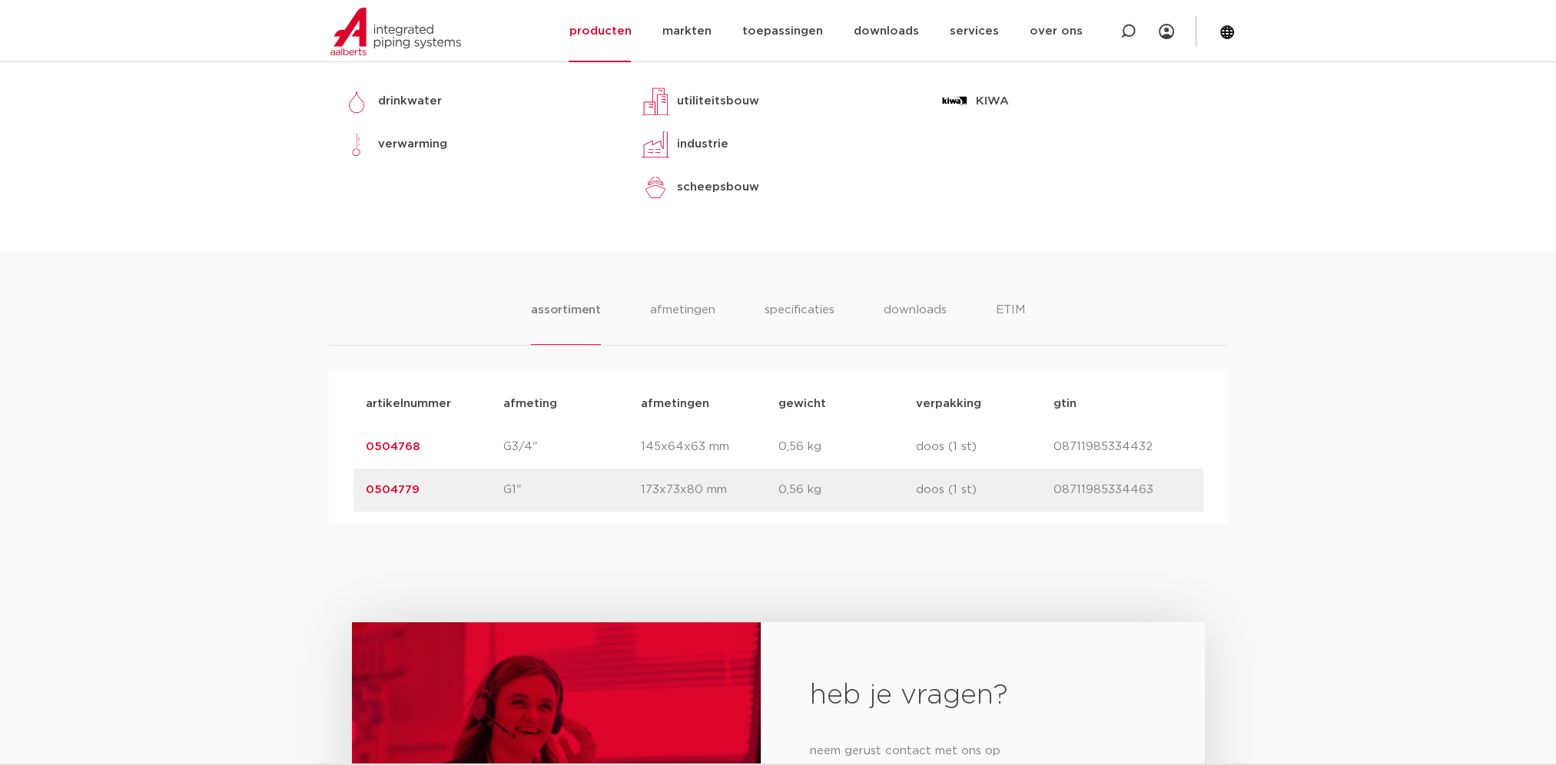
drag, startPoint x: 432, startPoint y: 452, endPoint x: 366, endPoint y: 446, distance: 66.3
click at [366, 446] on p "0504768" at bounding box center [435, 447] width 138 height 18
copy link "0504768"
